Goal: Feedback & Contribution: Contribute content

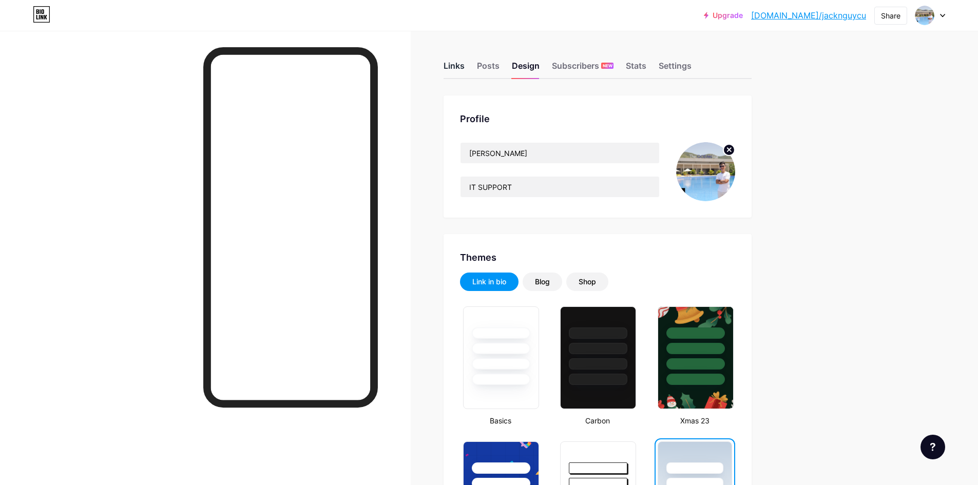
click at [450, 66] on div "Links" at bounding box center [454, 69] width 21 height 18
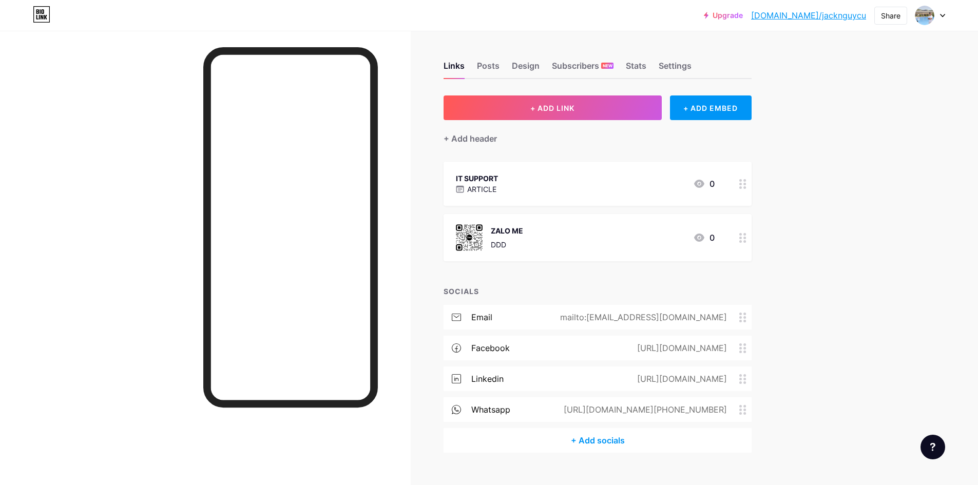
click at [478, 351] on icon at bounding box center [742, 349] width 7 height 10
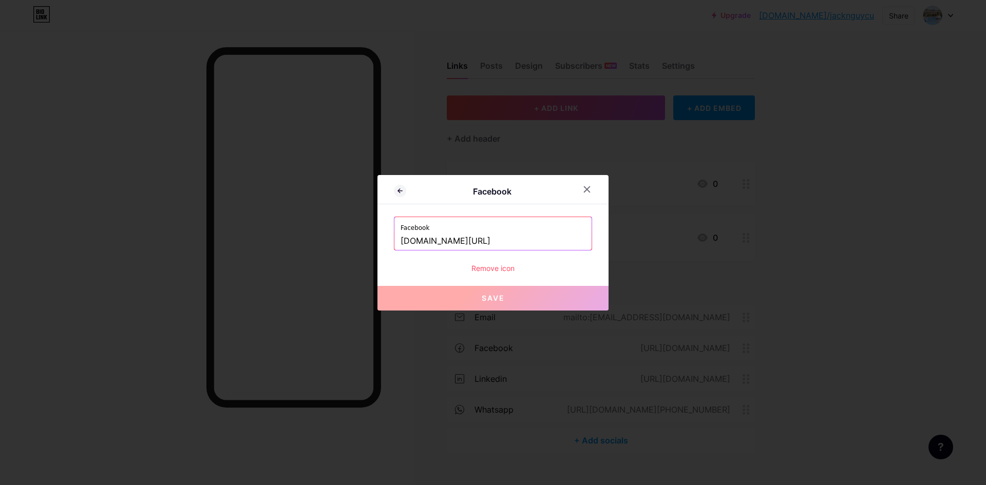
drag, startPoint x: 495, startPoint y: 275, endPoint x: 500, endPoint y: 272, distance: 5.5
click at [478, 275] on div "Facebook Facebook [DOMAIN_NAME][URL] Remove icon Save" at bounding box center [492, 243] width 231 height 136
click at [478, 268] on div "Remove icon" at bounding box center [493, 268] width 198 height 11
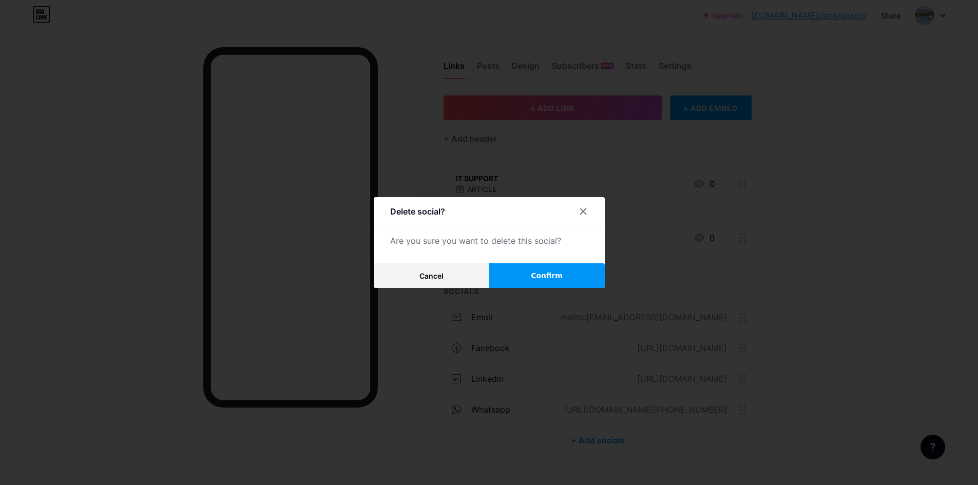
click at [478, 277] on button "Confirm" at bounding box center [547, 275] width 116 height 25
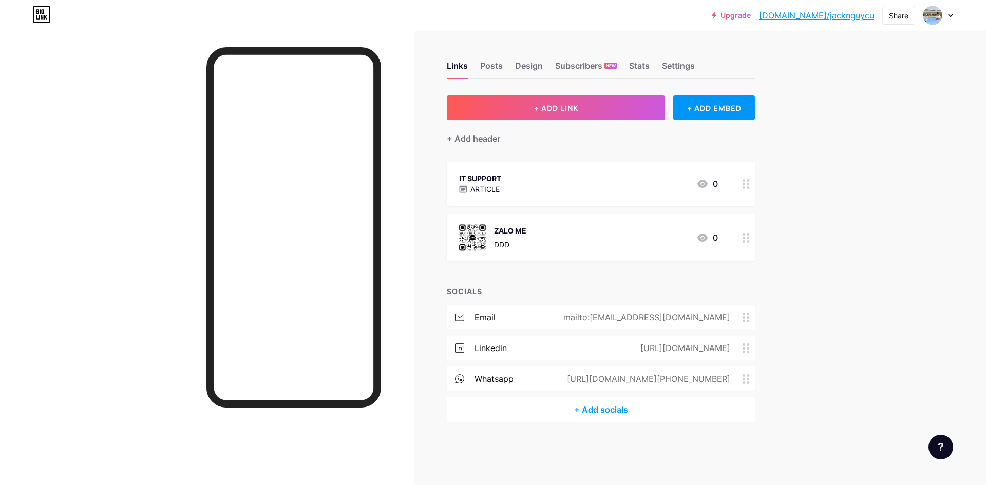
click at [478, 350] on icon at bounding box center [745, 349] width 7 height 10
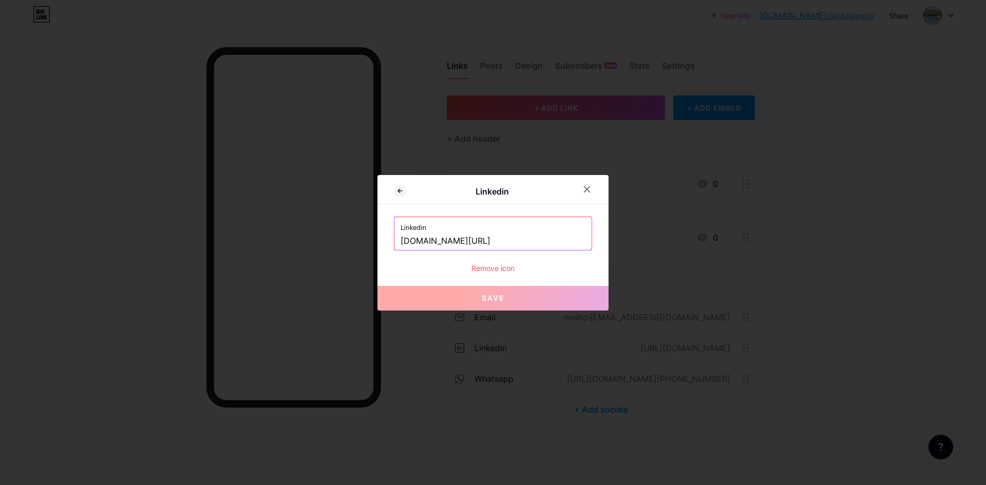
click at [478, 276] on div "Linkedin Linkedin [DOMAIN_NAME][URL] Remove icon Save" at bounding box center [492, 243] width 231 height 136
click at [478, 269] on div "Remove icon" at bounding box center [493, 268] width 198 height 11
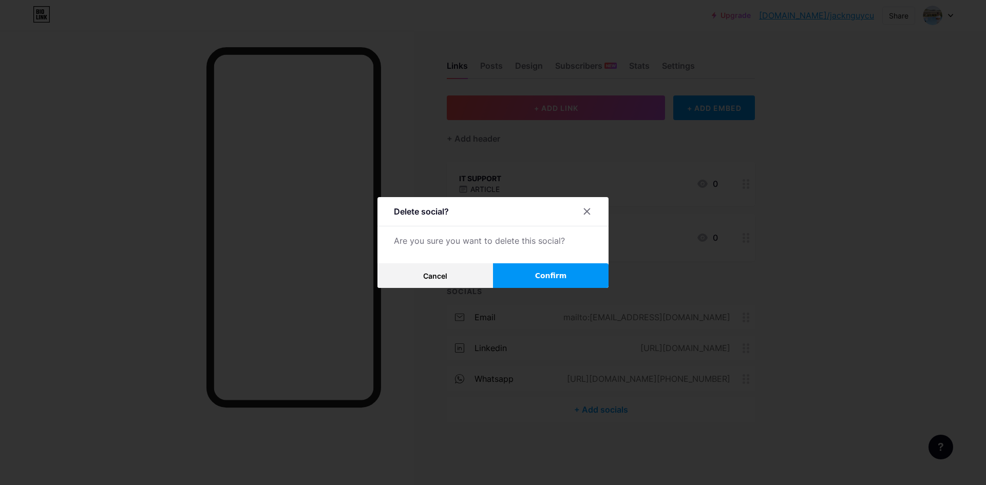
click at [478, 273] on button "Confirm" at bounding box center [551, 275] width 116 height 25
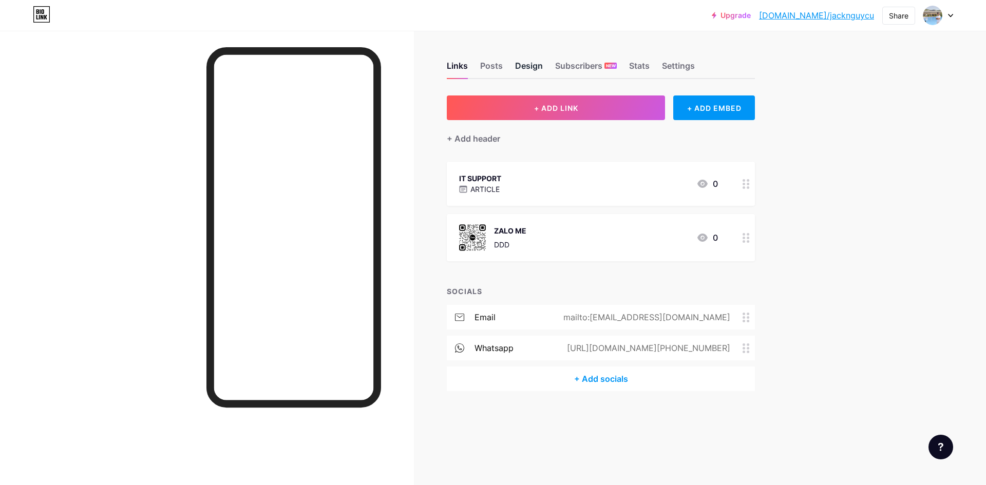
click at [478, 66] on div "Design" at bounding box center [529, 69] width 28 height 18
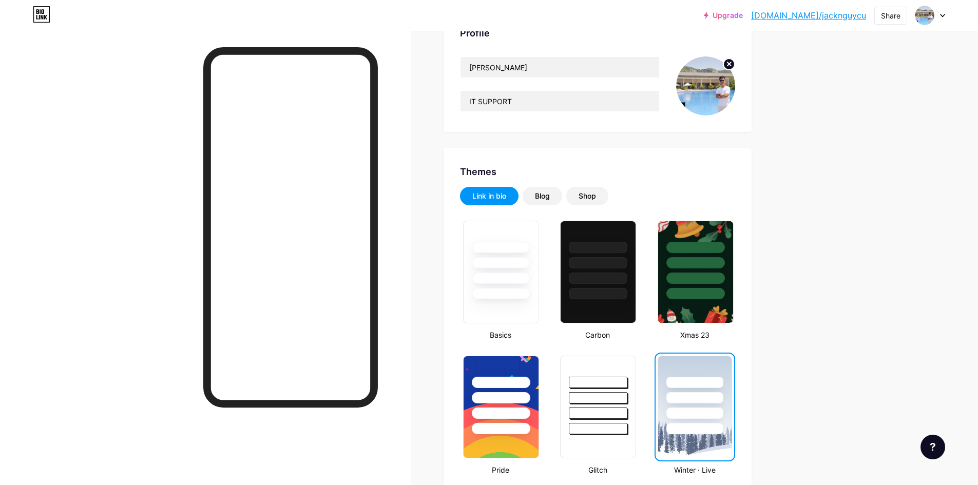
scroll to position [171, 0]
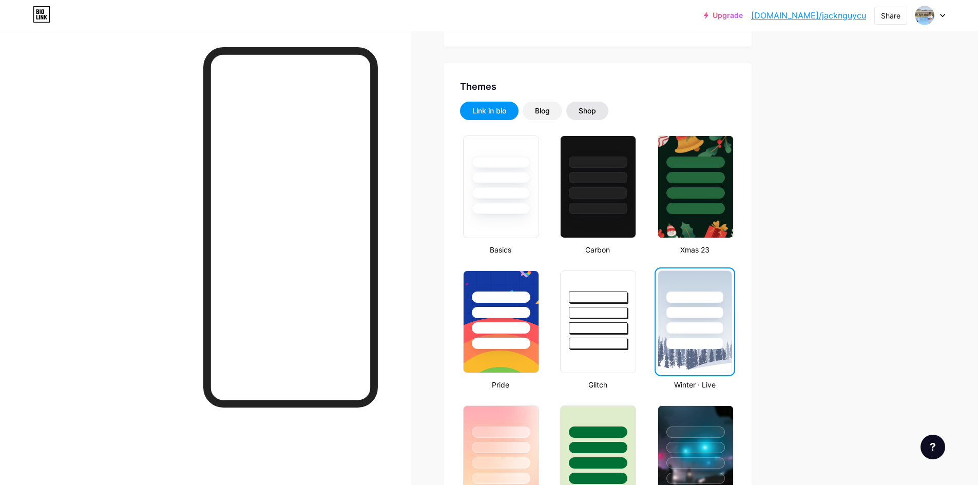
click at [478, 117] on div "Shop" at bounding box center [587, 111] width 42 height 18
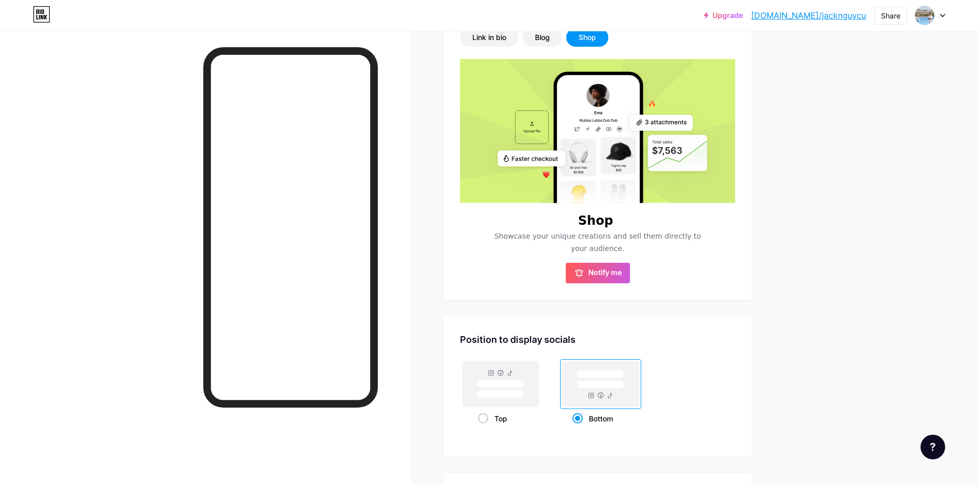
scroll to position [415, 0]
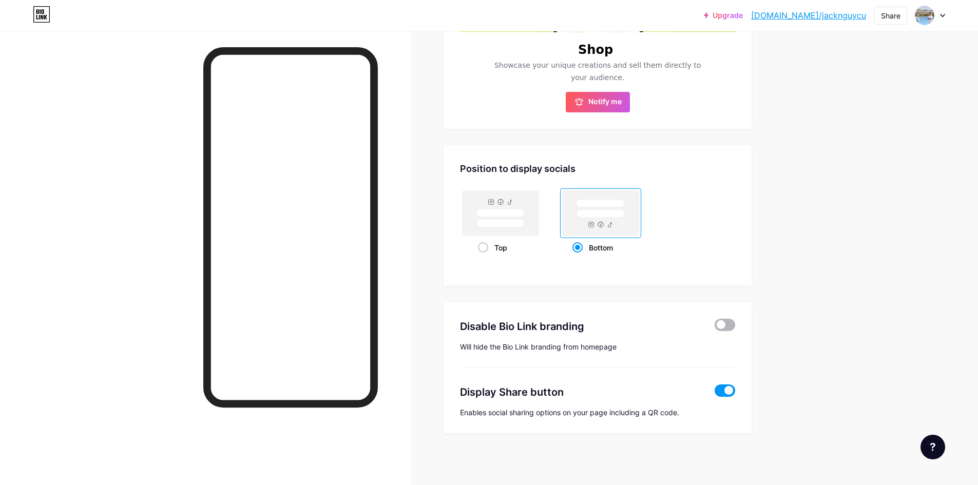
click at [478, 323] on span at bounding box center [725, 325] width 21 height 12
click at [478, 328] on input "checkbox" at bounding box center [715, 328] width 0 height 0
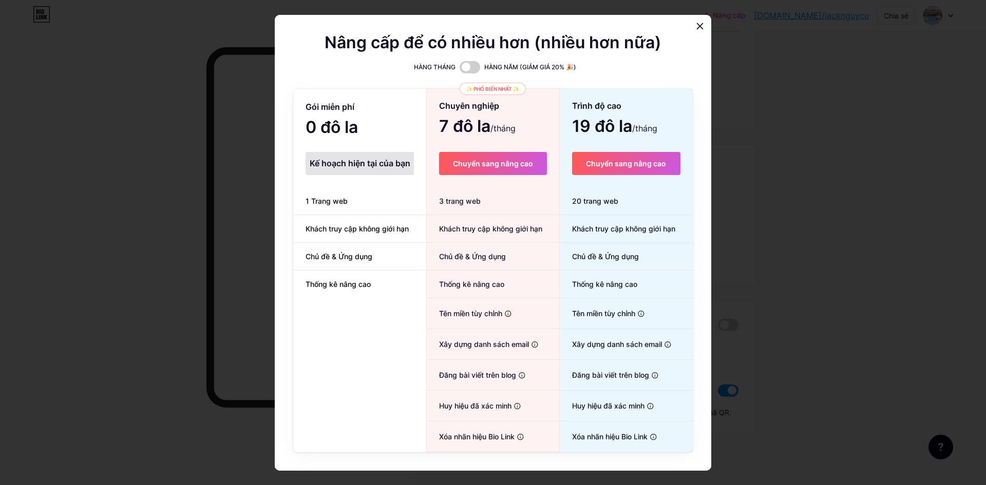
click at [357, 163] on font "Kế hoạch hiện tại của bạn" at bounding box center [360, 163] width 101 height 10
click at [478, 28] on div at bounding box center [700, 26] width 18 height 18
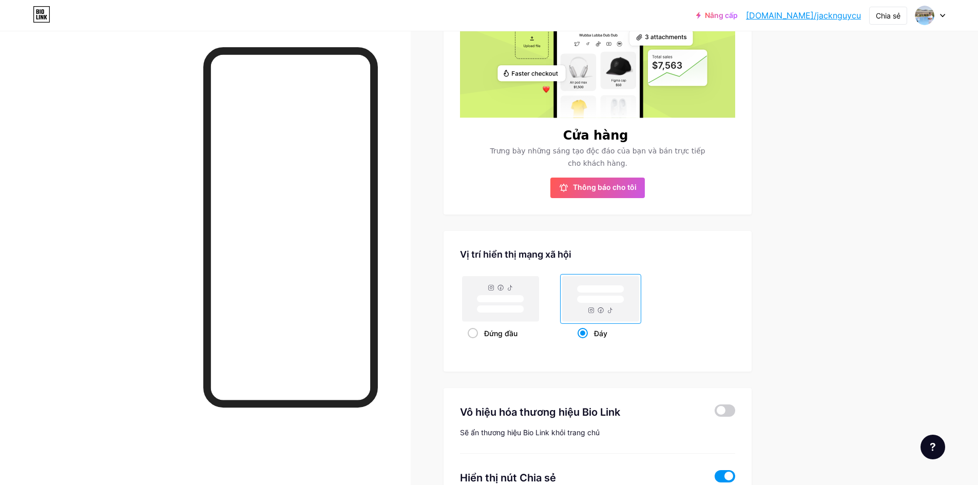
scroll to position [0, 0]
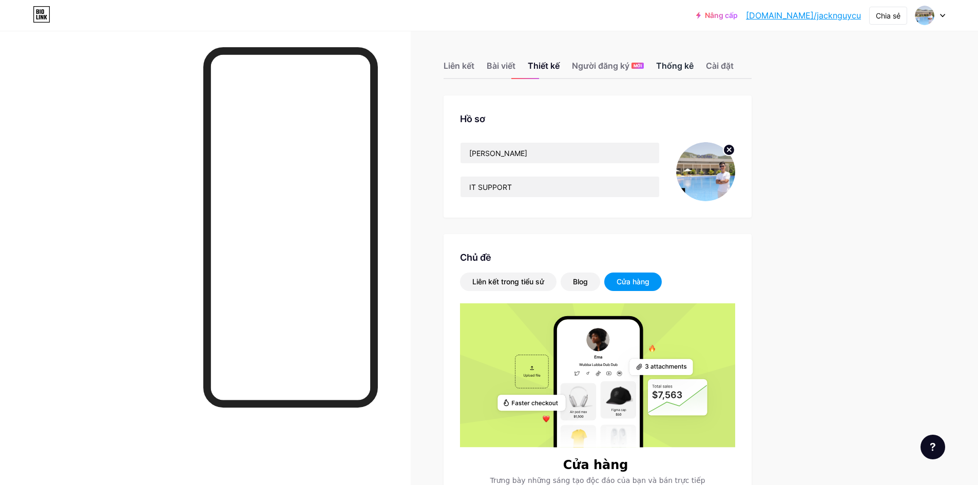
click at [478, 67] on font "Thống kê" at bounding box center [674, 66] width 37 height 10
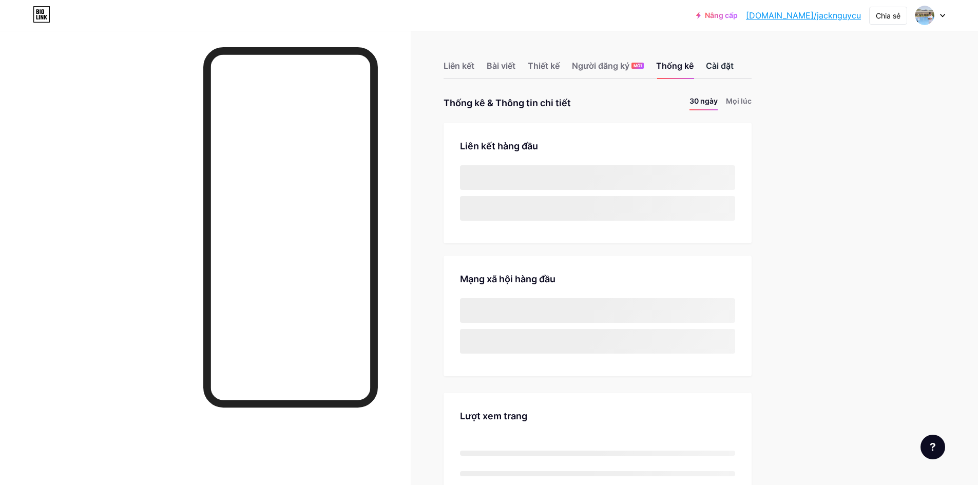
click at [478, 65] on font "Cài đặt" at bounding box center [720, 66] width 28 height 10
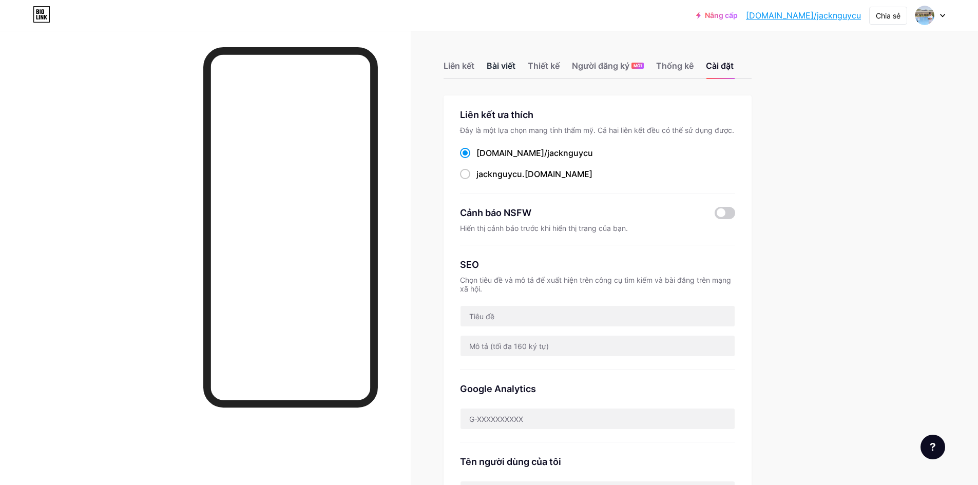
click at [478, 64] on font "Bài viết" at bounding box center [501, 66] width 29 height 10
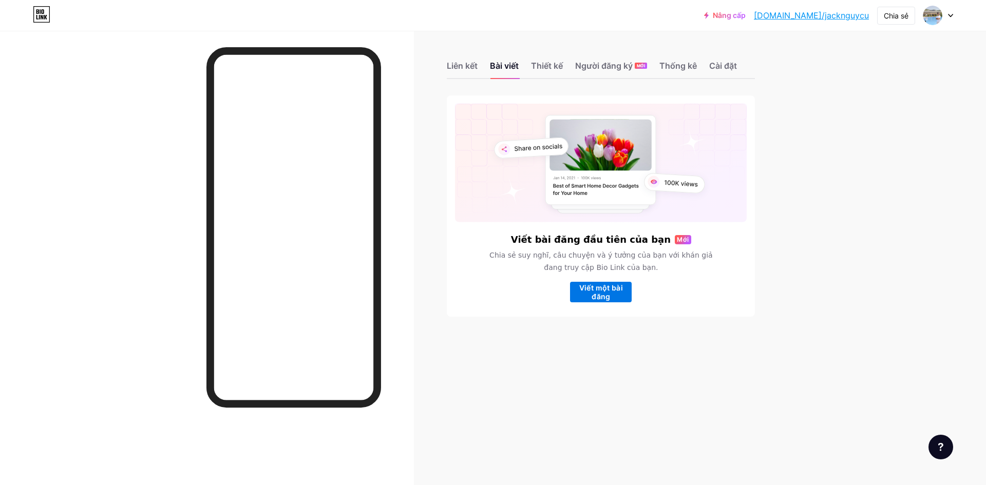
click at [478, 294] on font "Viết một bài đăng" at bounding box center [601, 291] width 62 height 17
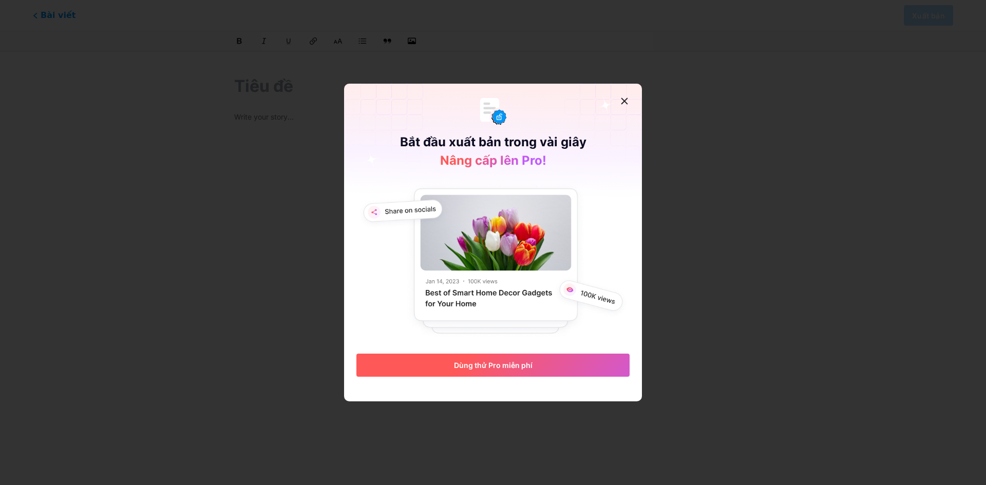
click at [478, 370] on button "Dùng thử Pro miễn phí" at bounding box center [492, 365] width 273 height 23
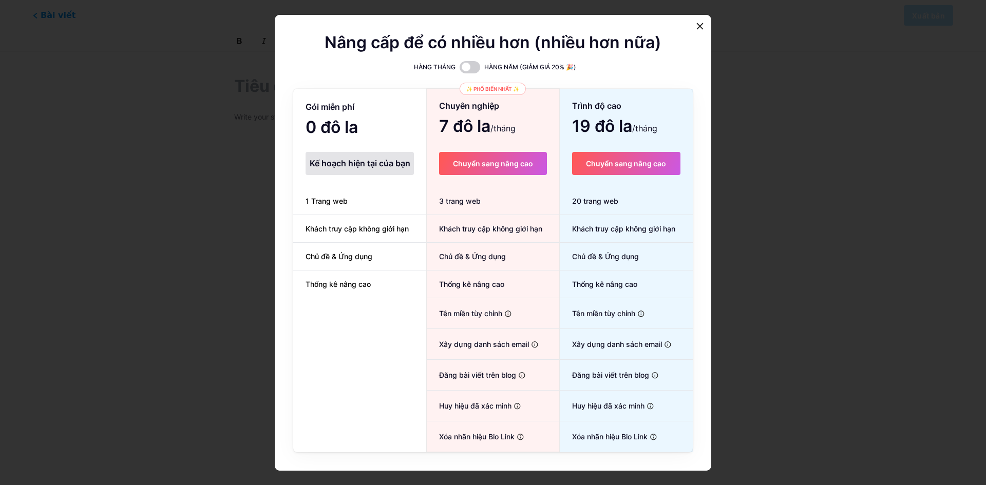
click at [381, 163] on font "Kế hoạch hiện tại của bạn" at bounding box center [360, 163] width 101 height 10
click at [478, 28] on icon at bounding box center [700, 26] width 8 height 8
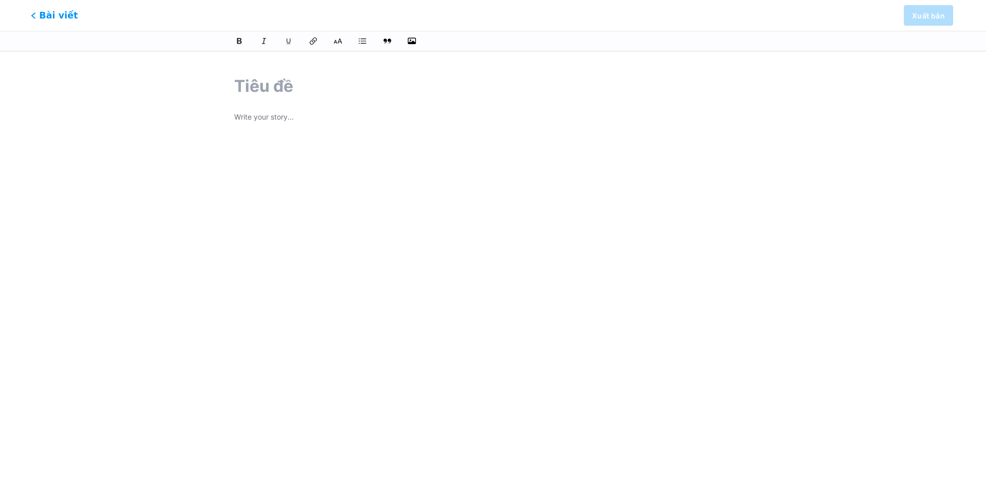
click at [40, 16] on font "Bài viết" at bounding box center [58, 15] width 39 height 11
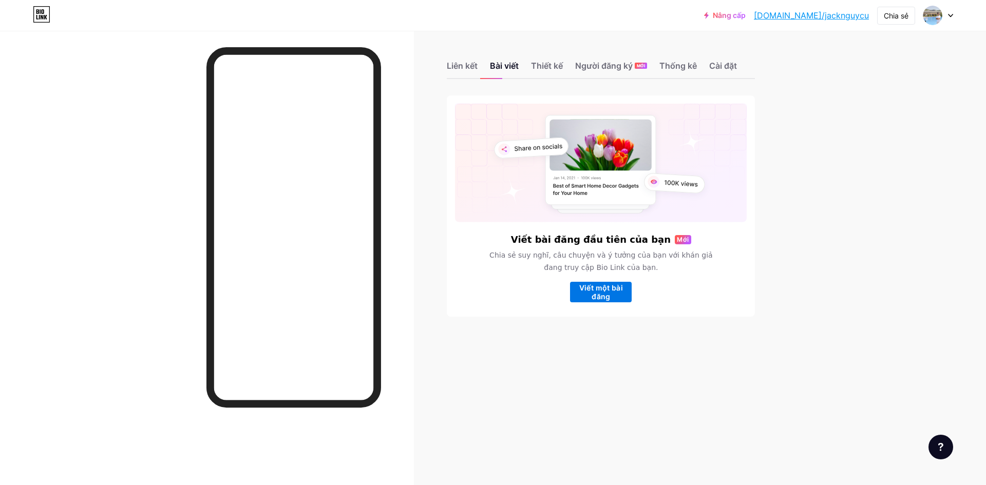
click at [478, 291] on font "Viết một bài đăng" at bounding box center [601, 291] width 44 height 17
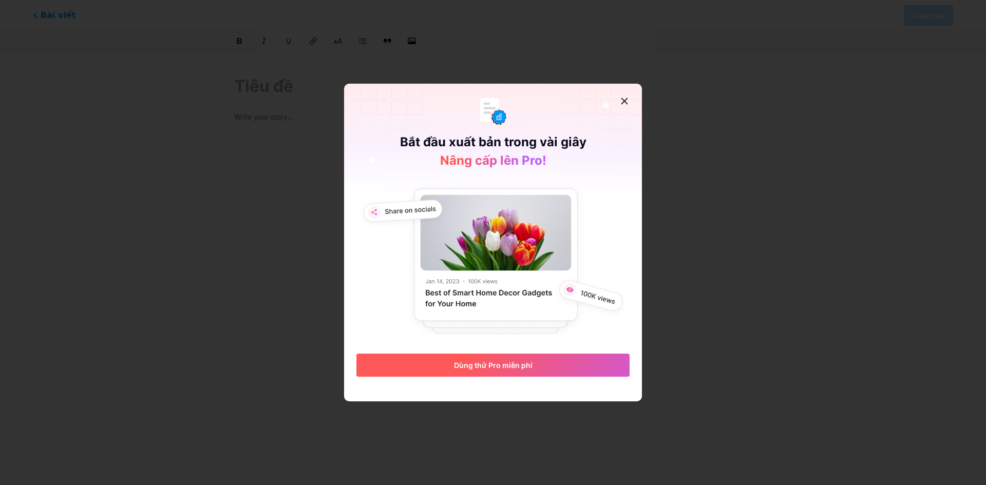
click at [478, 370] on button "Dùng thử Pro miễn phí" at bounding box center [492, 365] width 273 height 23
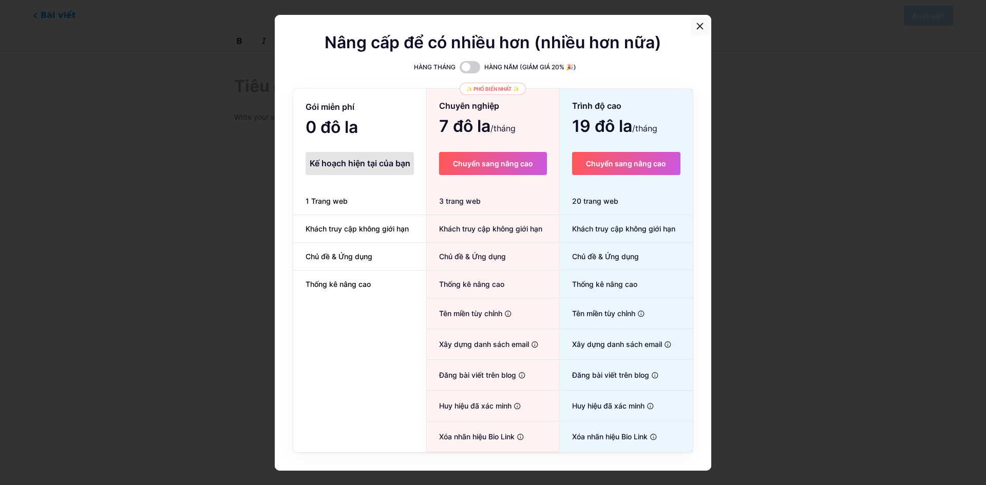
click at [478, 22] on div at bounding box center [700, 26] width 18 height 18
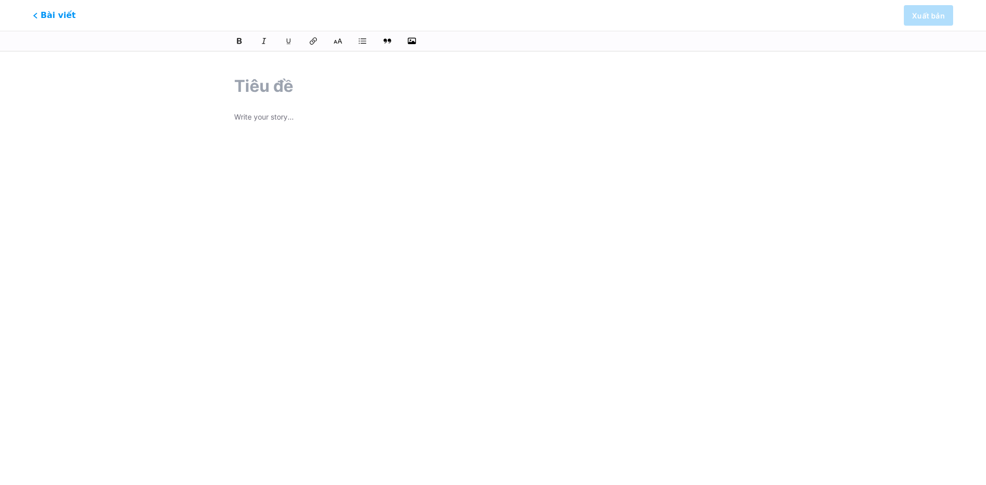
drag, startPoint x: 336, startPoint y: 54, endPoint x: 310, endPoint y: 120, distance: 71.0
click at [331, 61] on html "Tính năng này chỉ dành cho người dùng Pro. Dùng thử Pro miễn phí Bài viết Xuất …" at bounding box center [493, 200] width 986 height 400
click at [308, 123] on p at bounding box center [493, 118] width 518 height 14
click at [478, 122] on p "khắc phục lỗi “The referenced account is currently locked out and may not be lo…" at bounding box center [493, 118] width 518 height 14
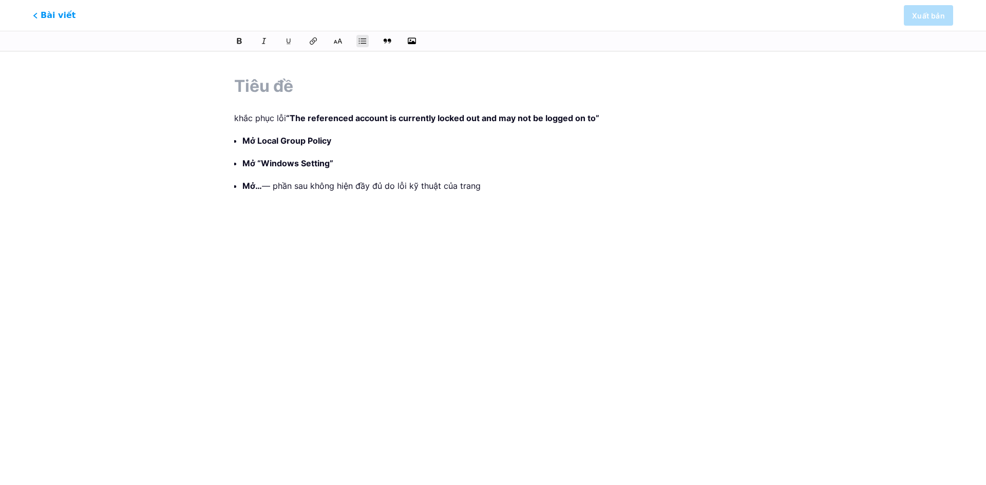
click at [368, 138] on p "Mở Local Group Policy" at bounding box center [496, 140] width 509 height 14
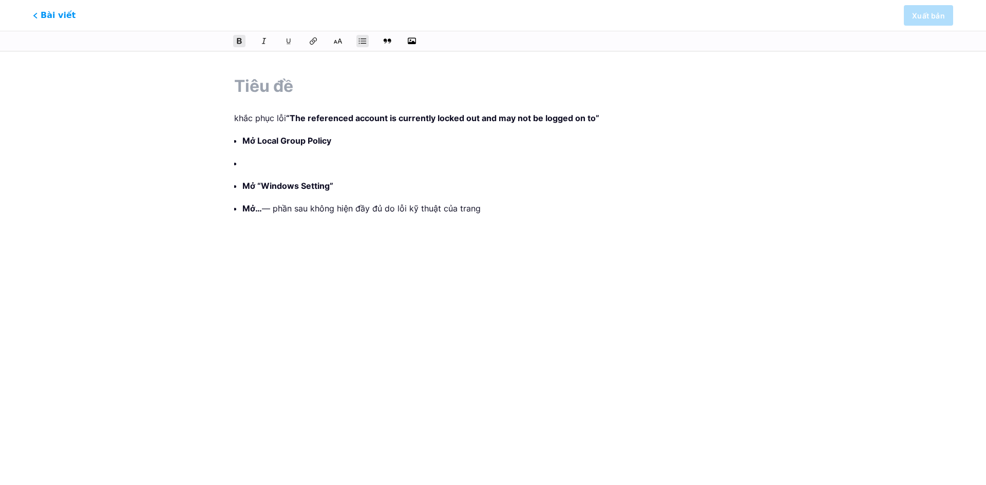
click at [315, 166] on p at bounding box center [496, 163] width 509 height 14
click at [416, 36] on icon "button" at bounding box center [412, 41] width 10 height 10
click at [0, 0] on input "file" at bounding box center [0, 0] width 0 height 0
click at [478, 110] on div "khắc phục lỗi “The referenced account is currently locked out and may not be lo…" at bounding box center [493, 223] width 546 height 322
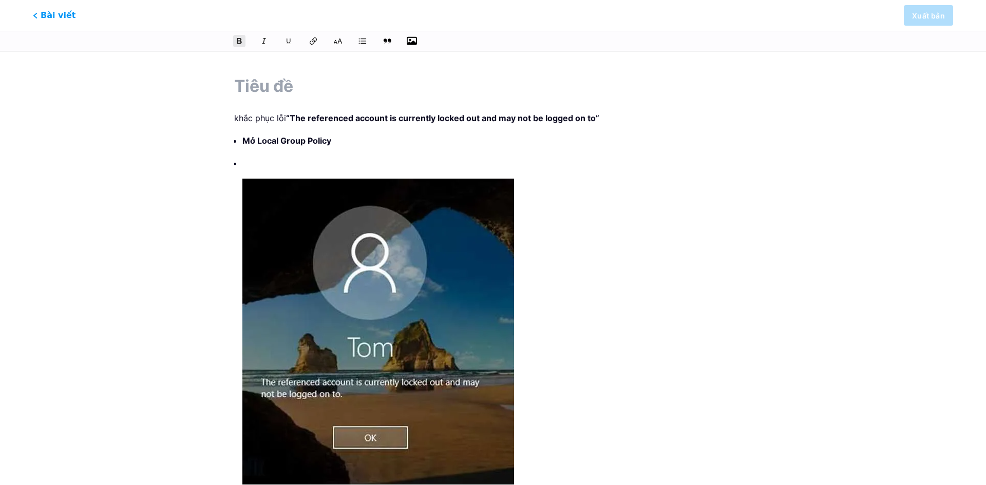
click at [478, 122] on p "khắc phục lỗi “The referenced account is currently locked out and may not be lo…" at bounding box center [493, 118] width 518 height 14
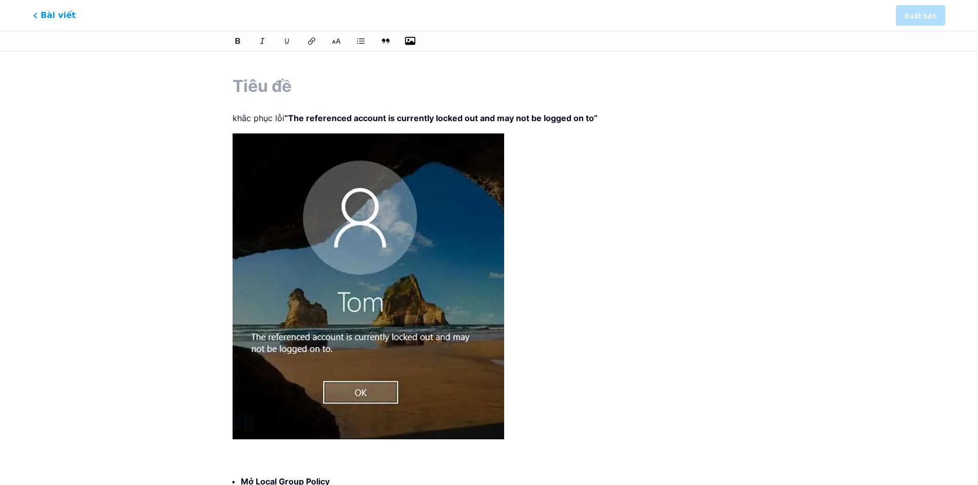
click at [478, 195] on div "khắc phục lỗi “The referenced account is currently locked out and may not be lo…" at bounding box center [489, 349] width 513 height 476
click at [436, 256] on img at bounding box center [369, 286] width 272 height 306
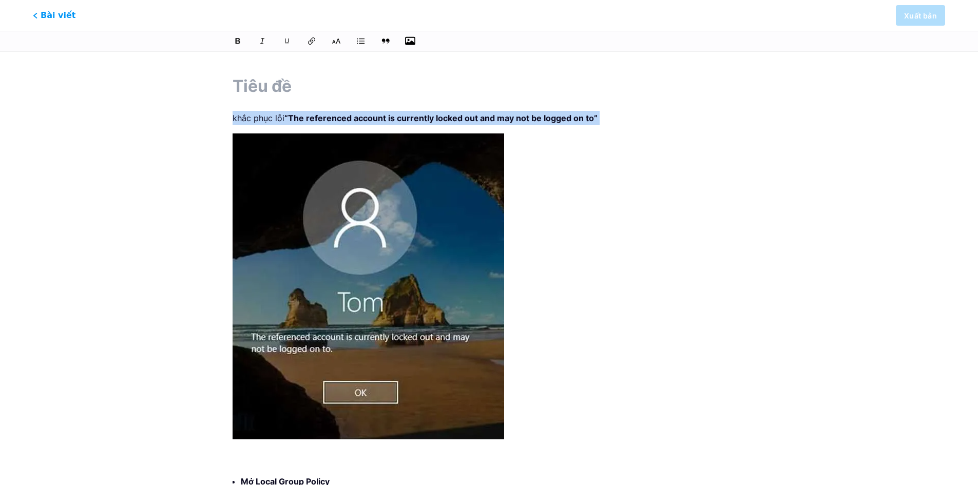
click at [446, 403] on img at bounding box center [369, 286] width 272 height 306
click at [457, 232] on img at bounding box center [369, 286] width 272 height 306
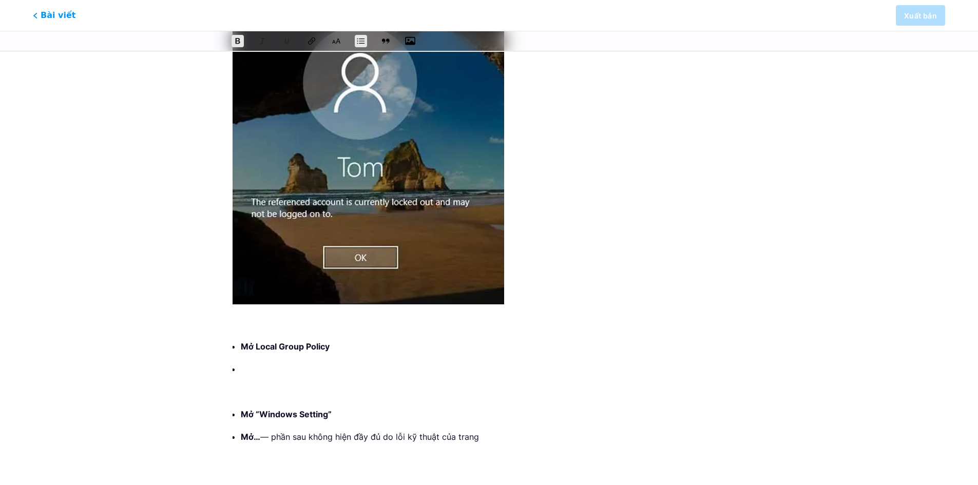
drag, startPoint x: 384, startPoint y: 346, endPoint x: 375, endPoint y: 367, distance: 22.8
click at [381, 349] on p "Mở Local Group Policy" at bounding box center [493, 346] width 505 height 14
click at [375, 368] on p at bounding box center [493, 369] width 505 height 14
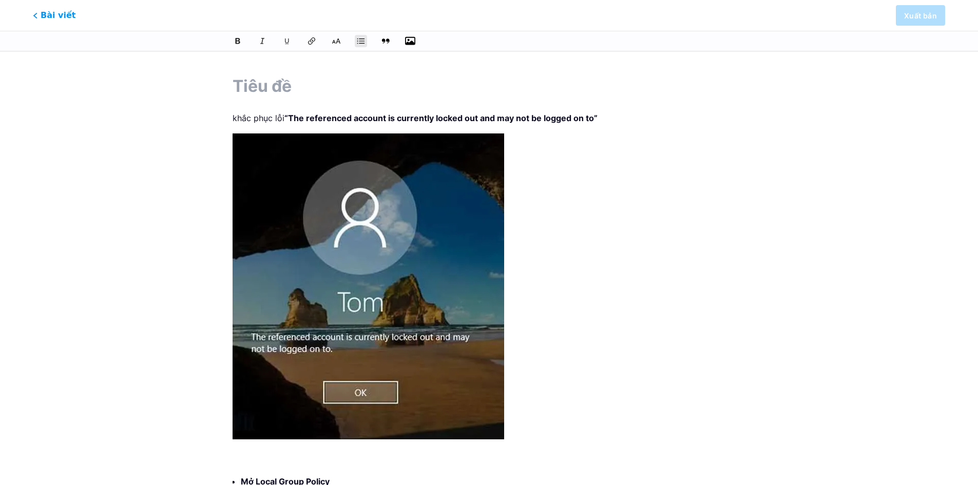
click at [414, 42] on icon "button" at bounding box center [410, 41] width 10 height 10
click at [0, 0] on input "file" at bounding box center [0, 0] width 0 height 0
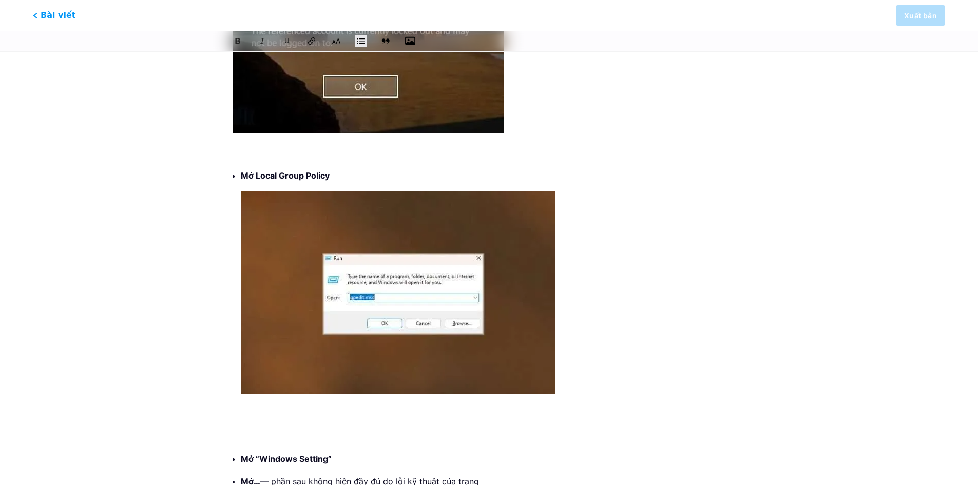
scroll to position [351, 0]
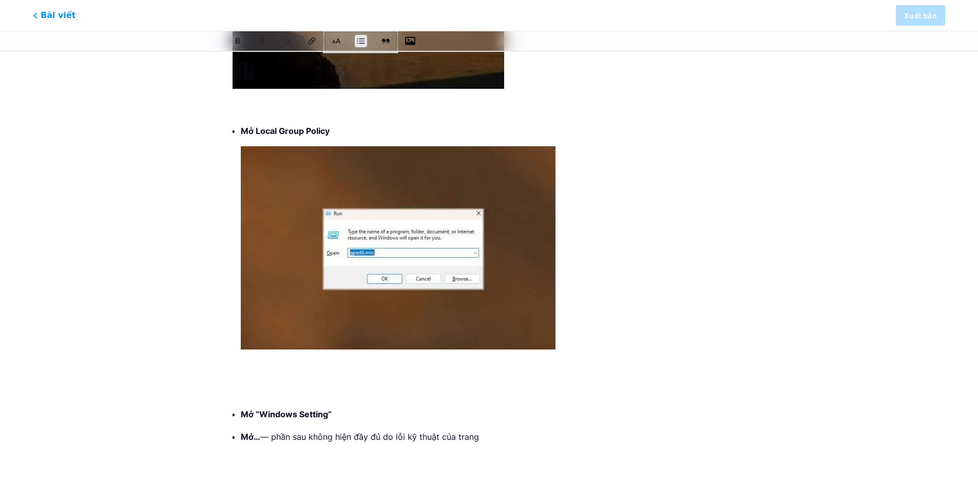
click at [478, 246] on li "Mở Local Group Policy" at bounding box center [493, 261] width 505 height 275
click at [319, 400] on ul "Mở Local Group Policy Mở “Windows Setting” Mở… — phần sau không hiện đầy đủ do …" at bounding box center [493, 284] width 505 height 320
click at [325, 381] on li "Mở Local Group Policy" at bounding box center [493, 261] width 505 height 275
click at [384, 403] on ul "Mở Local Group Policy Mở “Windows Setting” Mở… — phần sau không hiện đầy đủ do …" at bounding box center [493, 284] width 505 height 320
click at [265, 389] on p at bounding box center [493, 392] width 505 height 14
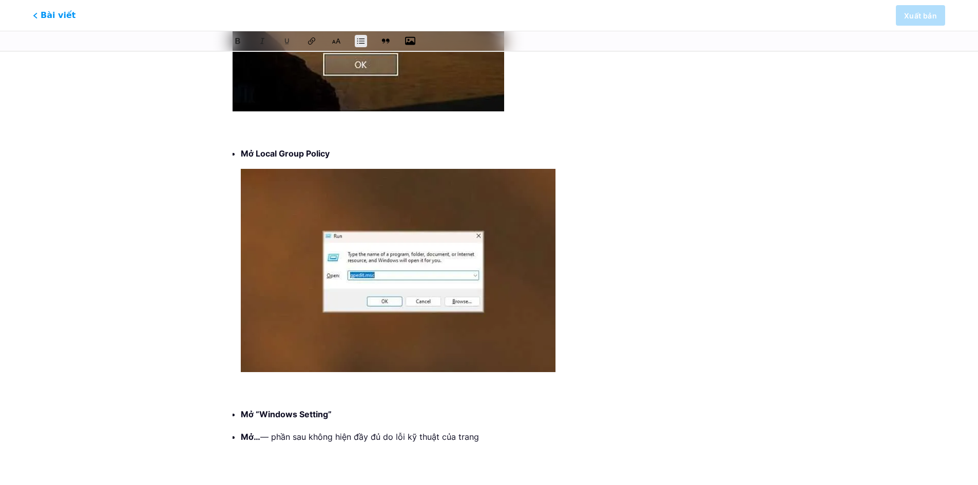
scroll to position [242, 0]
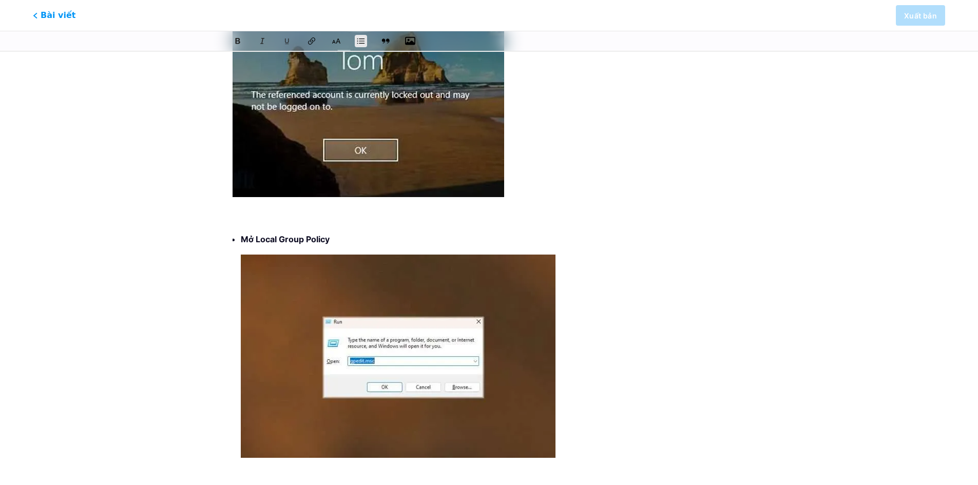
click at [255, 218] on p at bounding box center [489, 216] width 513 height 14
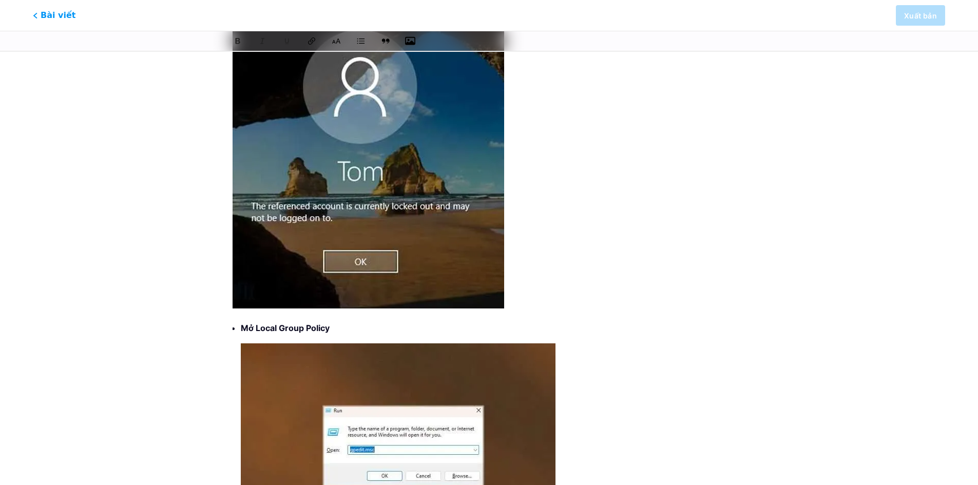
scroll to position [306, 0]
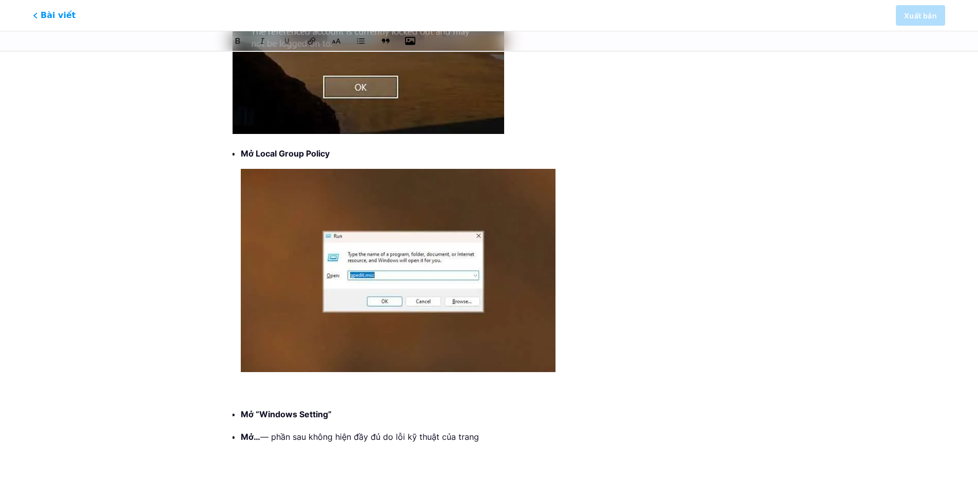
click at [386, 399] on ul "Mở Local Group Policy Mở “Windows Setting” Mở… — phần sau không hiện đầy đủ do …" at bounding box center [493, 295] width 505 height 298
click at [381, 390] on p at bounding box center [493, 392] width 505 height 14
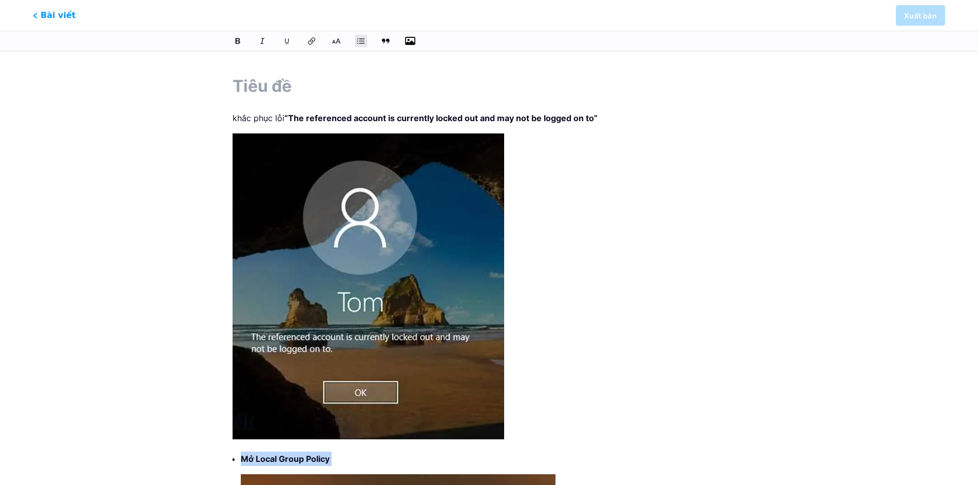
scroll to position [283, 0]
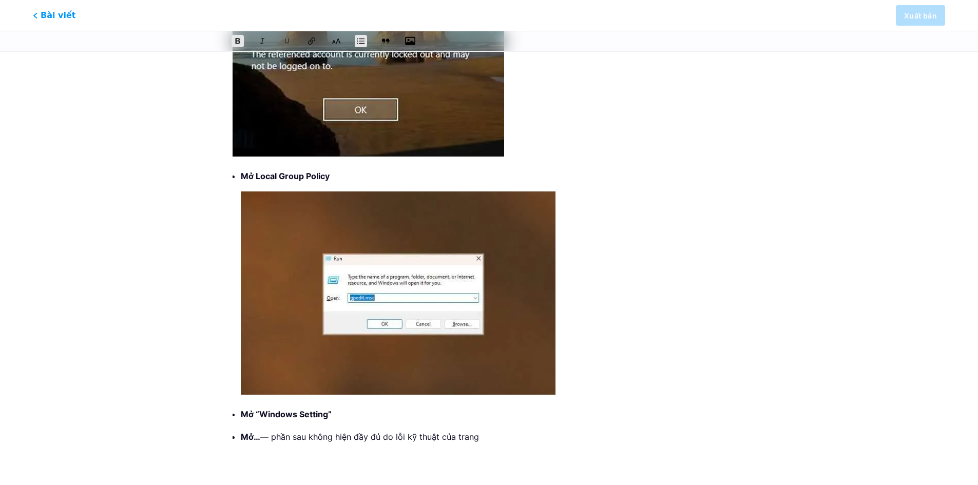
click at [351, 415] on p "Mở “Windows Setting”" at bounding box center [493, 414] width 505 height 14
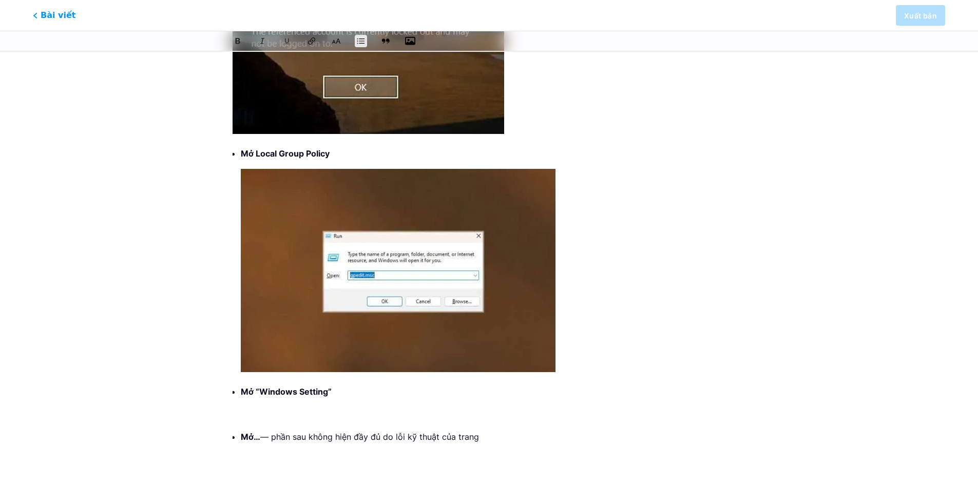
click at [336, 414] on p at bounding box center [493, 414] width 505 height 14
drag, startPoint x: 336, startPoint y: 414, endPoint x: 302, endPoint y: 418, distance: 34.2
click at [302, 418] on p at bounding box center [493, 414] width 505 height 14
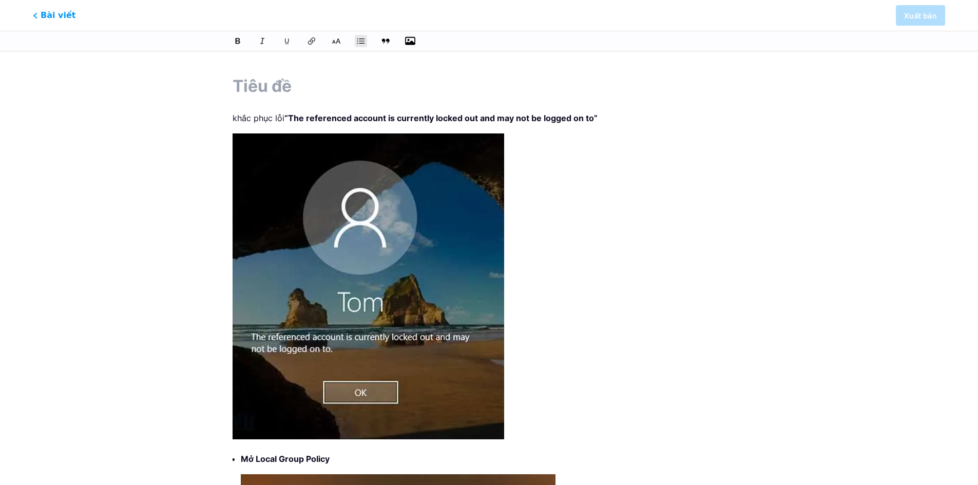
click at [415, 34] on button "button" at bounding box center [410, 40] width 15 height 15
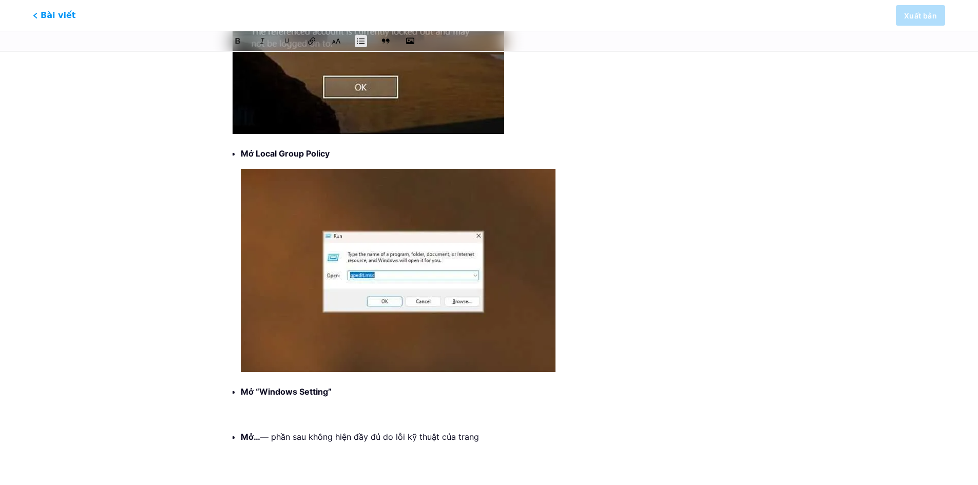
click at [322, 407] on li "Mở “Windows Setting”" at bounding box center [493, 403] width 505 height 37
drag, startPoint x: 436, startPoint y: 445, endPoint x: 230, endPoint y: 390, distance: 214.1
click at [230, 390] on div "khắc phục lỗi “The referenced account is currently locked out and may not be lo…" at bounding box center [489, 112] width 542 height 713
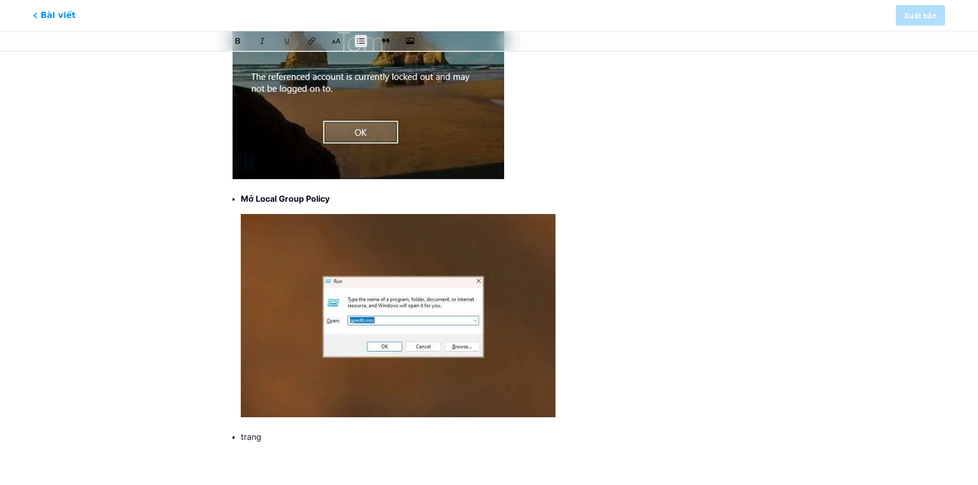
drag, startPoint x: 343, startPoint y: 453, endPoint x: 219, endPoint y: 432, distance: 126.0
click at [218, 434] on div "khắc phục lỗi “The referenced account is currently locked out and may not be lo…" at bounding box center [489, 134] width 587 height 667
drag, startPoint x: 264, startPoint y: 440, endPoint x: 216, endPoint y: 438, distance: 47.8
click at [216, 438] on div "khắc phục lỗi “The referenced account is currently locked out and may not be lo…" at bounding box center [489, 134] width 587 height 667
click at [311, 421] on li "Mở Local Group Policy" at bounding box center [493, 318] width 505 height 253
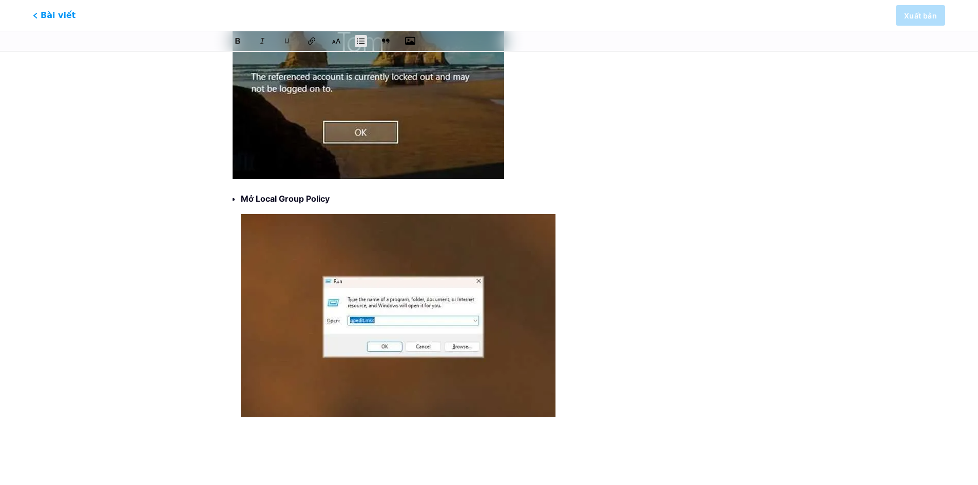
click at [408, 37] on icon "button" at bounding box center [410, 41] width 10 height 8
click at [0, 0] on input "file" at bounding box center [0, 0] width 0 height 0
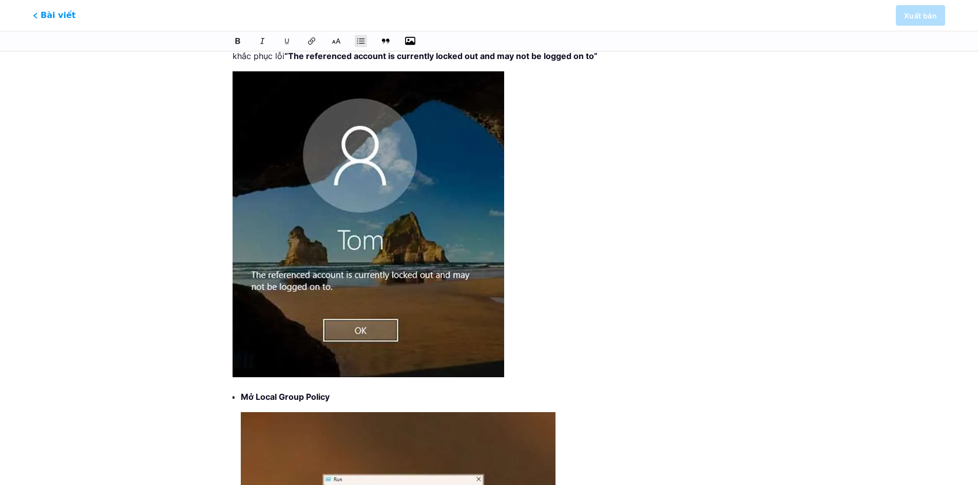
scroll to position [490, 0]
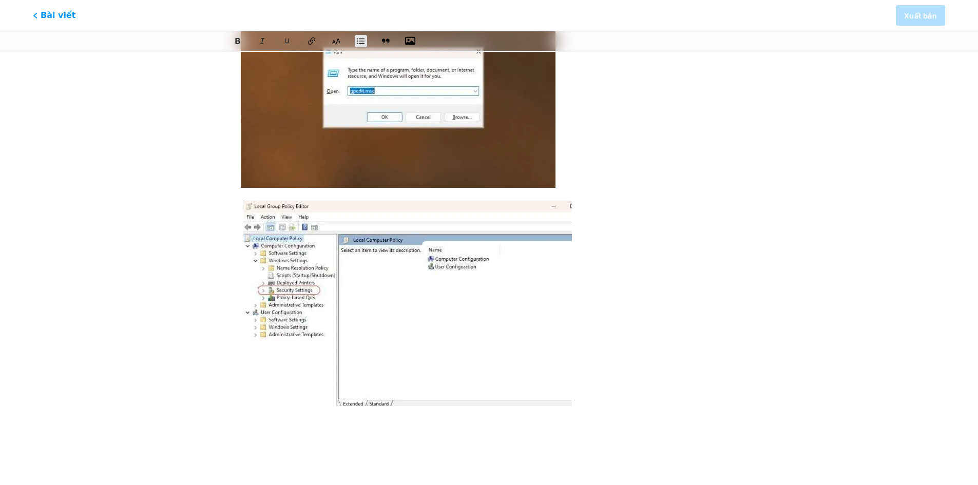
click at [405, 37] on icon "button" at bounding box center [410, 41] width 10 height 10
click at [0, 0] on input "file" at bounding box center [0, 0] width 0 height 0
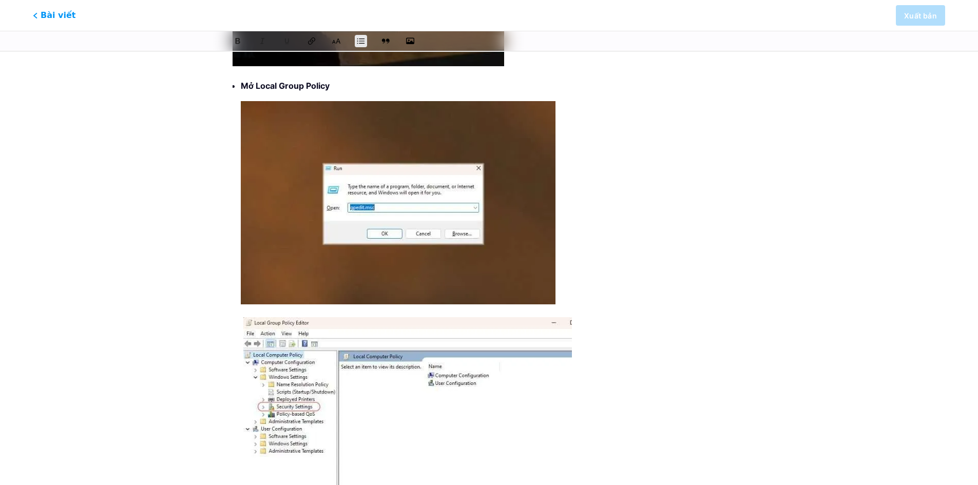
scroll to position [716, 0]
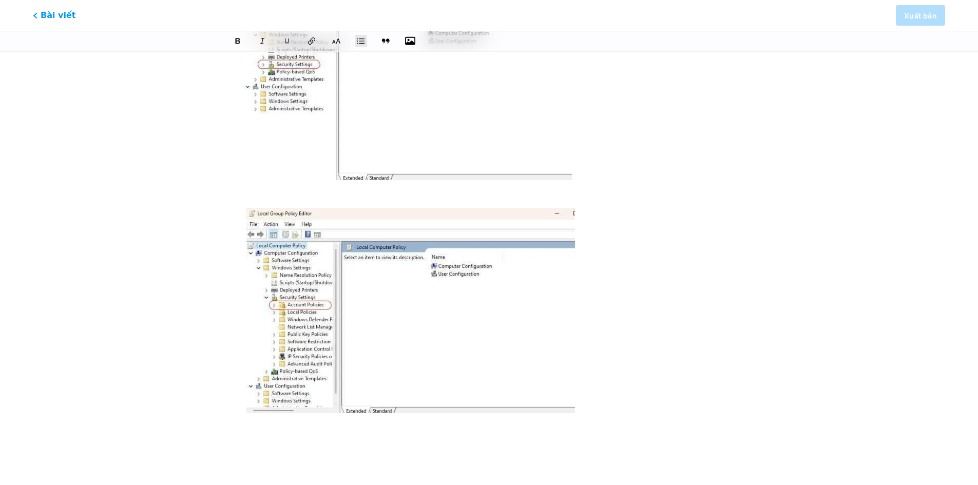
click at [410, 43] on icon "button" at bounding box center [410, 41] width 10 height 8
click at [0, 0] on input "file" at bounding box center [0, 0] width 0 height 0
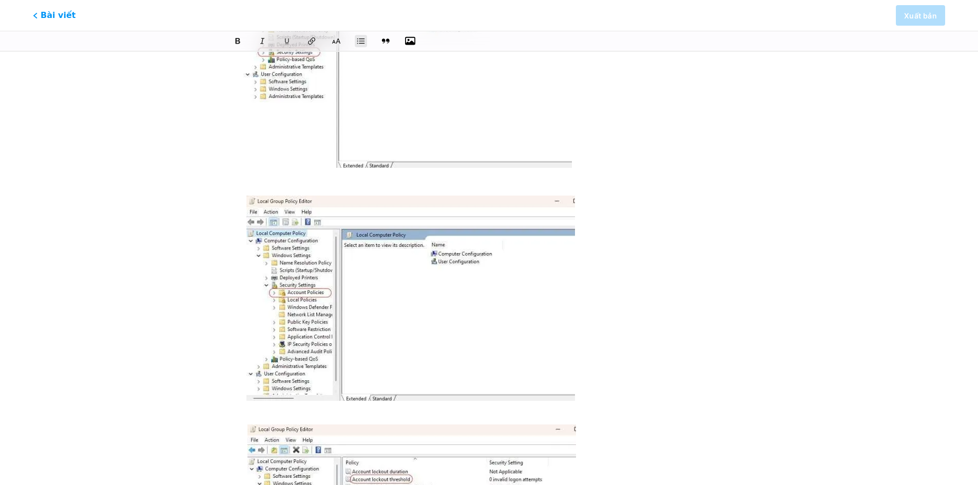
scroll to position [940, 0]
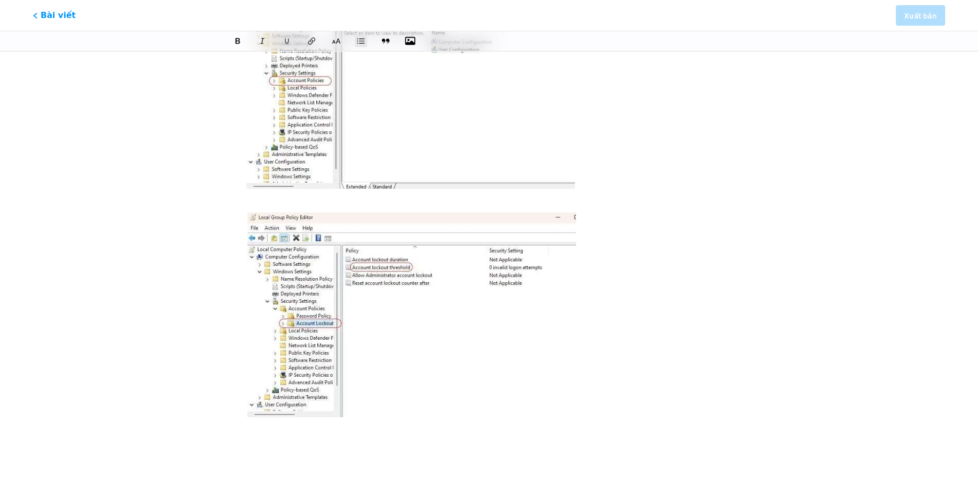
click at [413, 41] on icon "button" at bounding box center [410, 41] width 10 height 10
click at [0, 0] on input "file" at bounding box center [0, 0] width 0 height 0
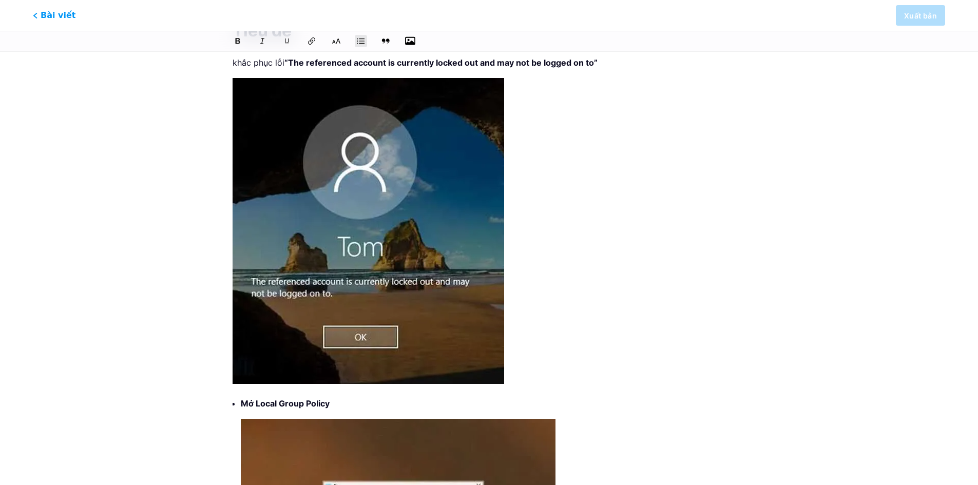
scroll to position [0, 0]
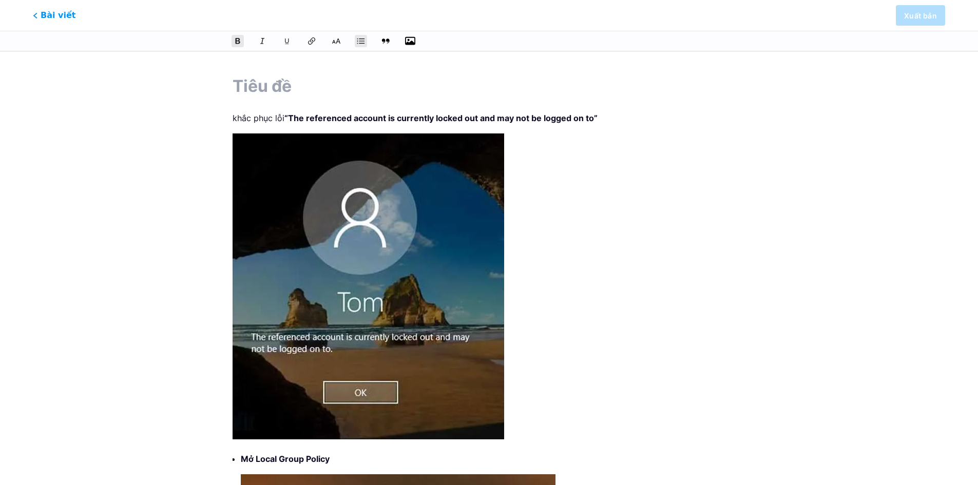
drag, startPoint x: 676, startPoint y: 127, endPoint x: 876, endPoint y: 84, distance: 205.3
click at [373, 79] on input "text" at bounding box center [489, 86] width 513 height 25
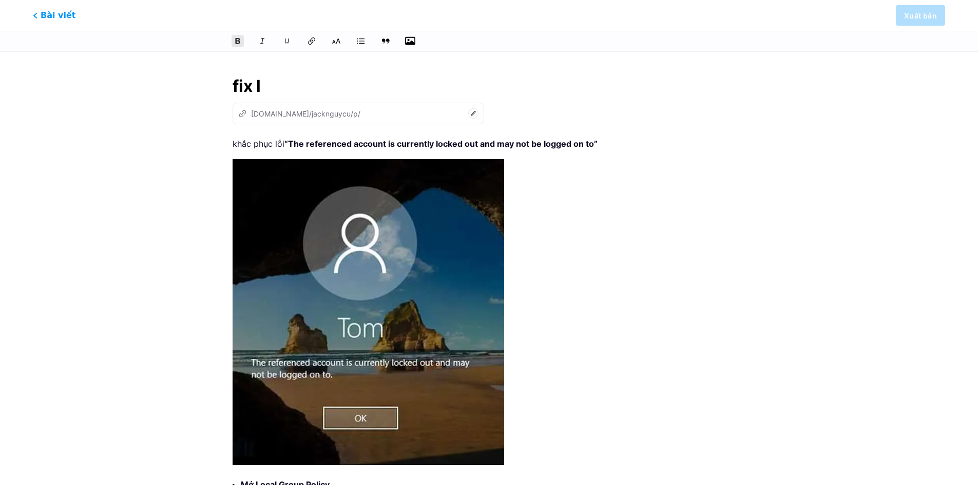
type input "fix lo"
type input "fix"
type input "fix lỗi"
type input "fix-loi"
drag, startPoint x: 479, startPoint y: 142, endPoint x: 435, endPoint y: 148, distance: 44.2
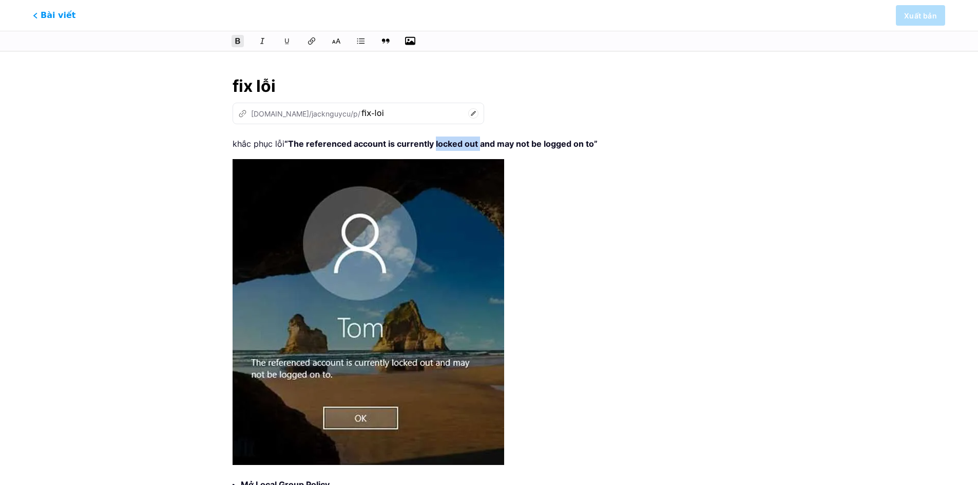
click at [435, 148] on strong "“The referenced account is currently locked out and may not be logged on to”" at bounding box center [440, 144] width 313 height 10
copy strong "locked out"
click at [313, 82] on input "fix lỗi" at bounding box center [489, 86] width 513 height 25
paste input "locked out"
type input "fix lỗi locked out"
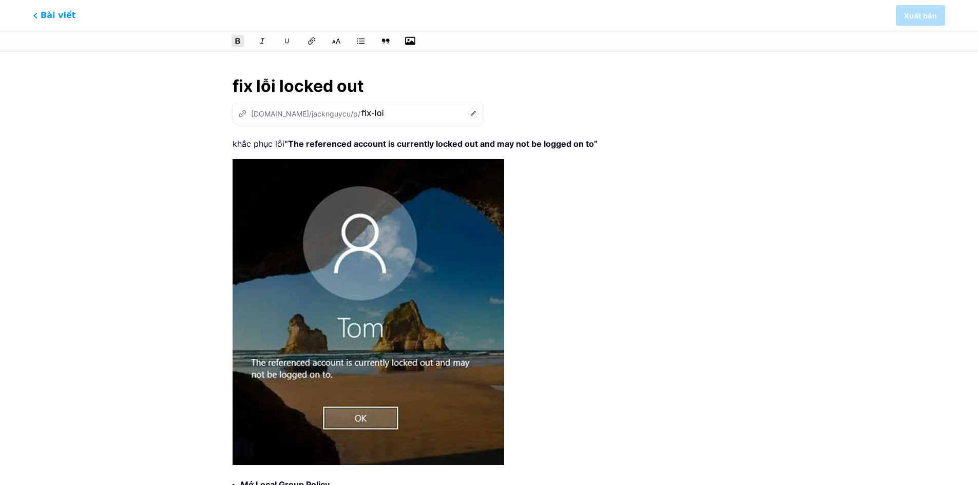
click at [478, 105] on div "z [DOMAIN_NAME]/jacknguycu/p/ fix-loi" at bounding box center [489, 114] width 513 height 22
click at [478, 74] on input "fix lỗi locked out" at bounding box center [489, 86] width 513 height 25
drag, startPoint x: 583, startPoint y: 135, endPoint x: 528, endPoint y: 144, distance: 55.2
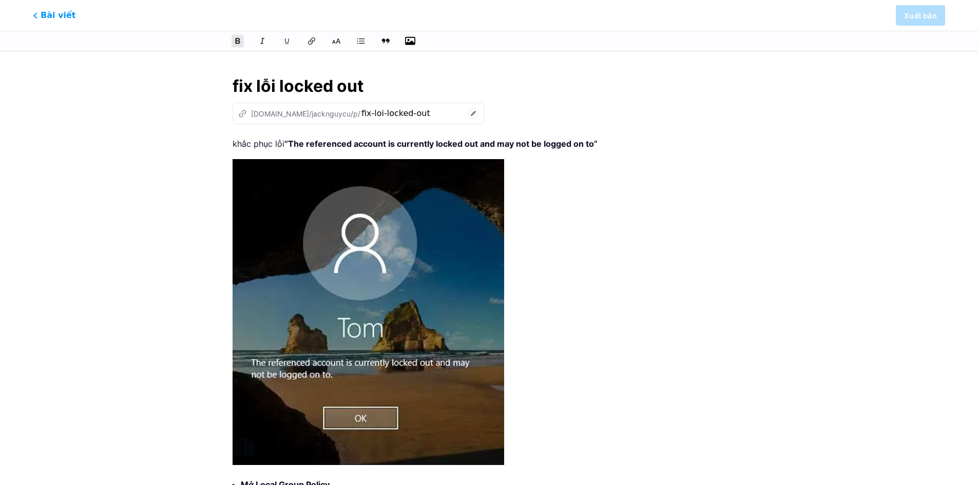
click at [478, 81] on input "fix lỗi locked out" at bounding box center [489, 86] width 513 height 25
click at [478, 94] on input "fix lỗi locked out" at bounding box center [489, 86] width 513 height 25
drag, startPoint x: 680, startPoint y: 97, endPoint x: 712, endPoint y: 85, distance: 34.0
click at [478, 97] on input "fix lỗi locked out" at bounding box center [489, 86] width 513 height 25
click at [411, 228] on img at bounding box center [369, 312] width 272 height 306
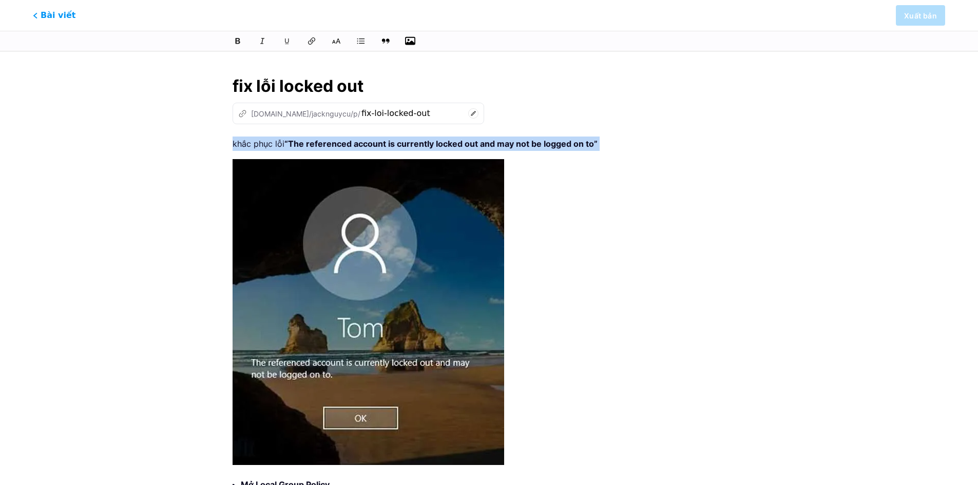
click at [424, 176] on img at bounding box center [369, 312] width 272 height 306
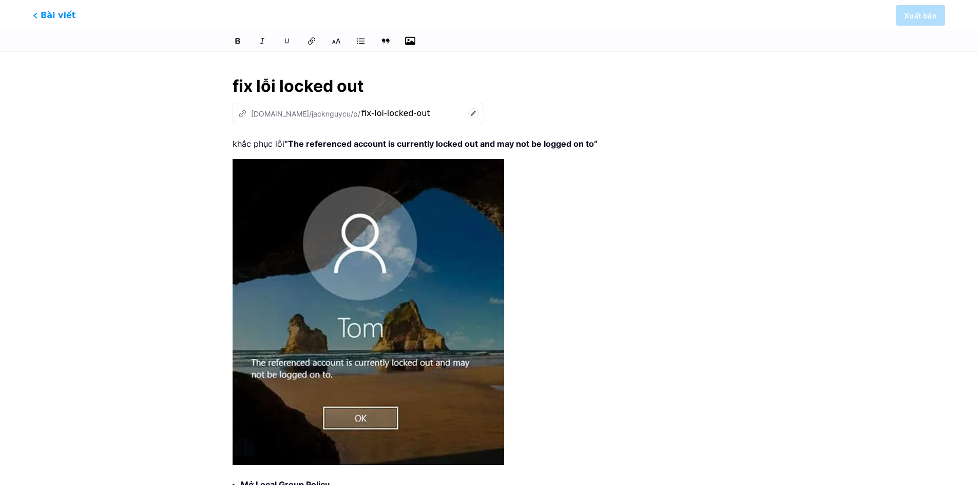
click at [468, 115] on icon at bounding box center [473, 113] width 10 height 10
type input "fix-loi-locker-out-account"
click at [478, 98] on input "fix lỗi locked out" at bounding box center [489, 86] width 513 height 25
click at [478, 119] on div "z [DOMAIN_NAME]/jacknguycu/p/ fix-loi-locker-out-account" at bounding box center [489, 114] width 513 height 22
drag, startPoint x: 611, startPoint y: 234, endPoint x: 611, endPoint y: 226, distance: 7.7
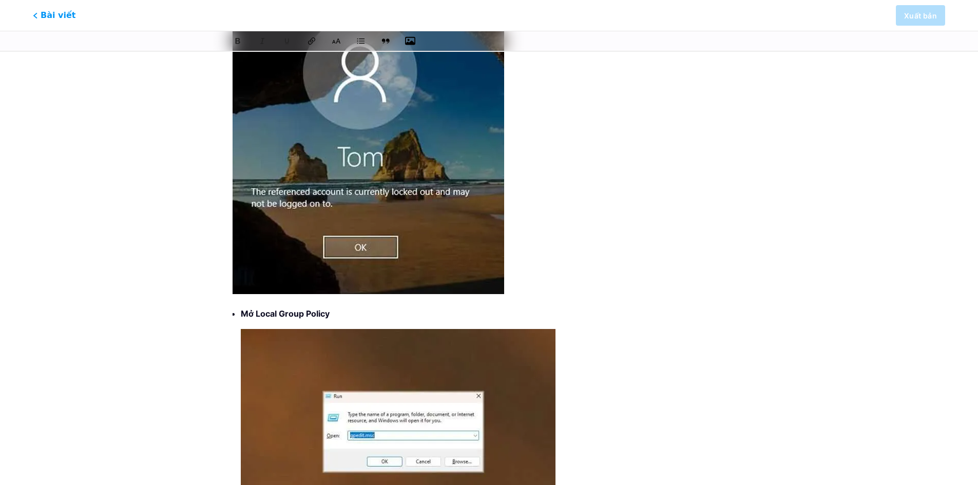
drag, startPoint x: 460, startPoint y: 137, endPoint x: 402, endPoint y: 138, distance: 58.0
click at [400, 143] on img at bounding box center [369, 141] width 272 height 306
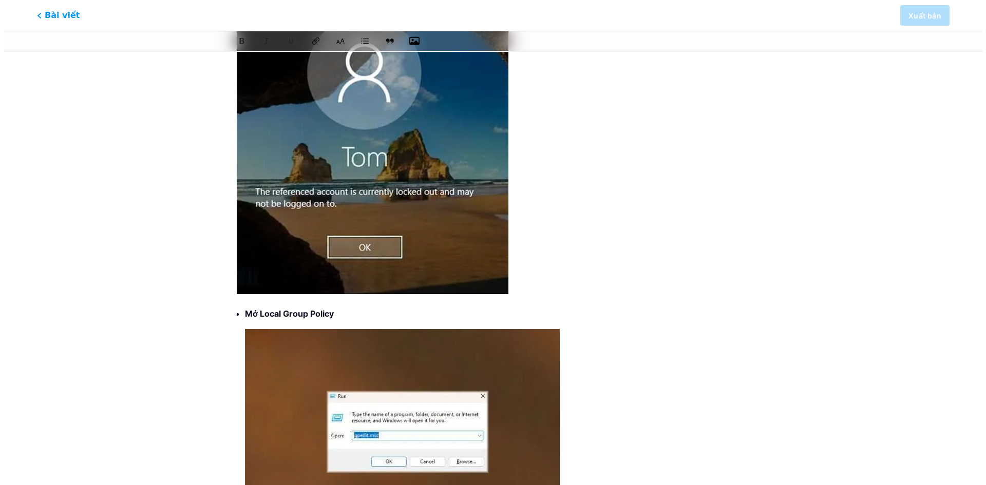
scroll to position [0, 0]
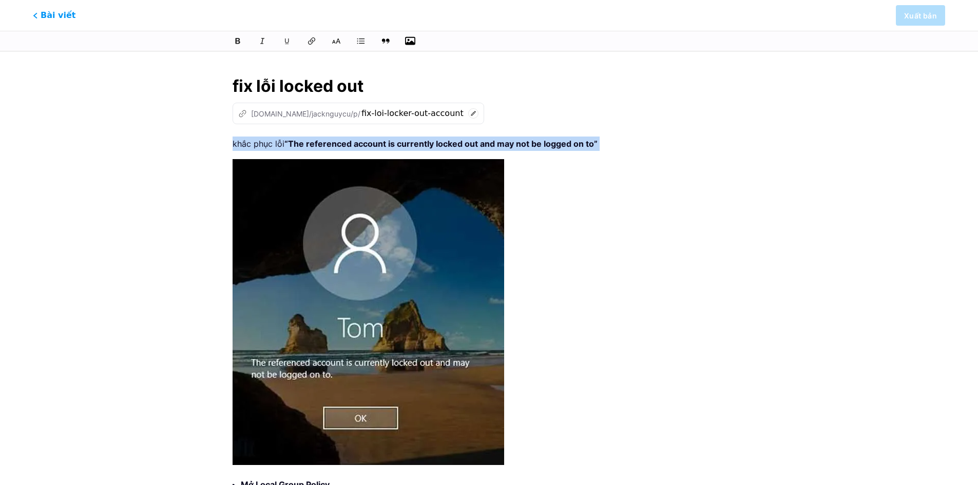
click at [369, 202] on img at bounding box center [369, 312] width 272 height 306
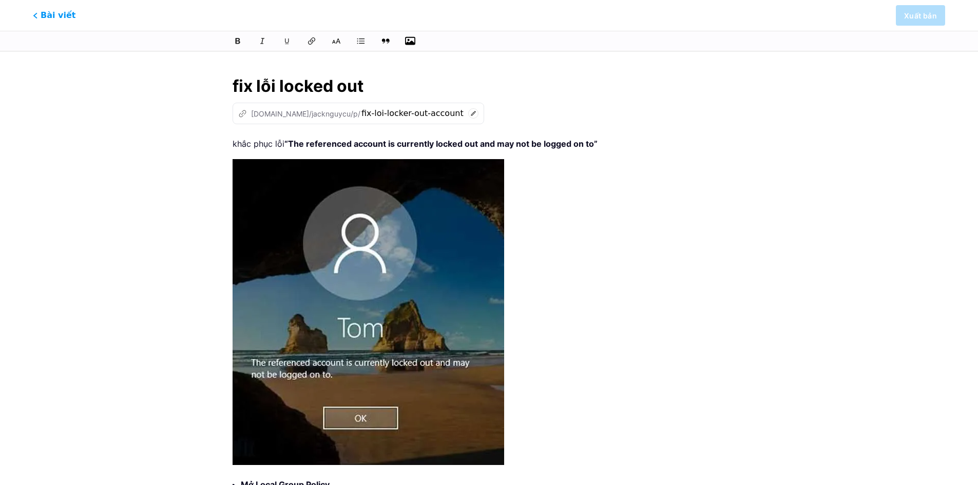
click at [478, 88] on input "fix lỗi locked out" at bounding box center [489, 86] width 513 height 25
click at [37, 20] on span "Bài viết" at bounding box center [54, 15] width 47 height 13
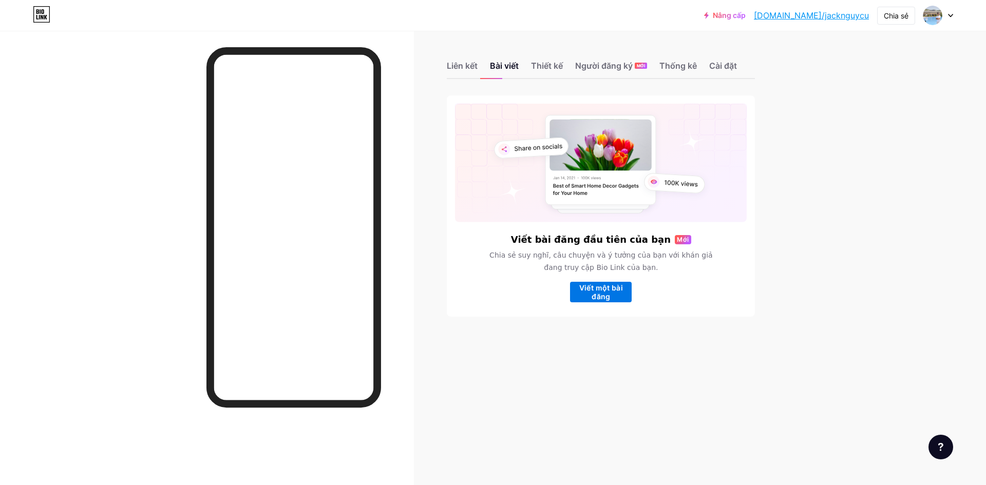
click at [478, 294] on font "Viết một bài đăng" at bounding box center [601, 291] width 44 height 17
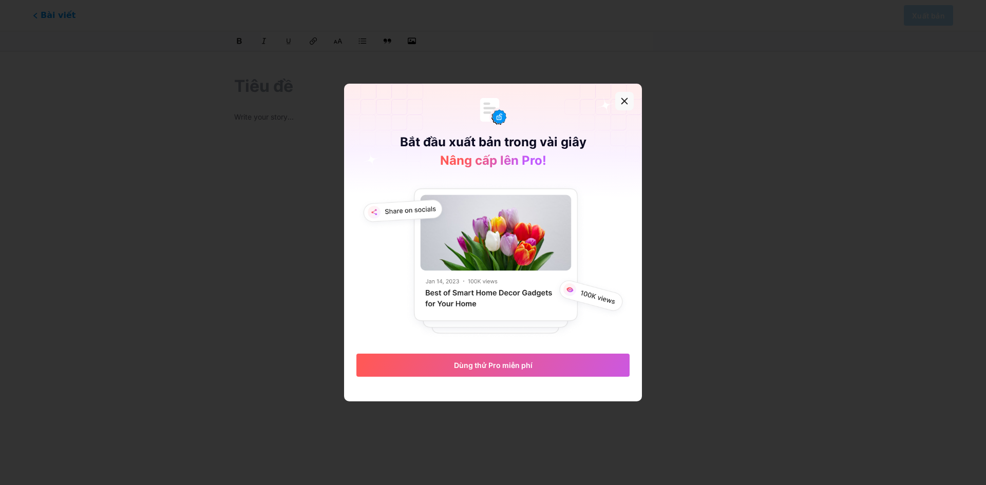
click at [478, 106] on div at bounding box center [624, 101] width 18 height 18
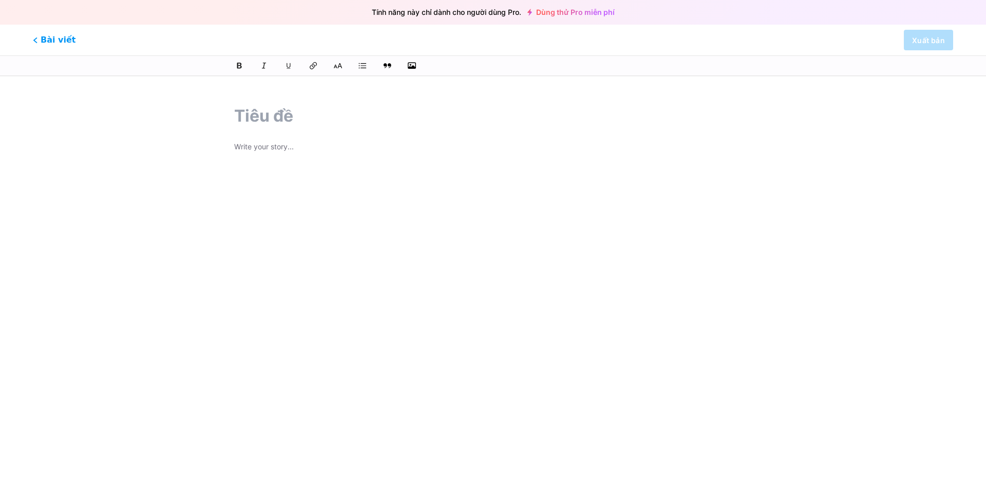
drag, startPoint x: 409, startPoint y: 152, endPoint x: 411, endPoint y: 145, distance: 7.0
click at [410, 152] on p at bounding box center [493, 148] width 518 height 14
click at [390, 125] on input "text" at bounding box center [493, 116] width 518 height 25
type input "d"
type input "đsadas"
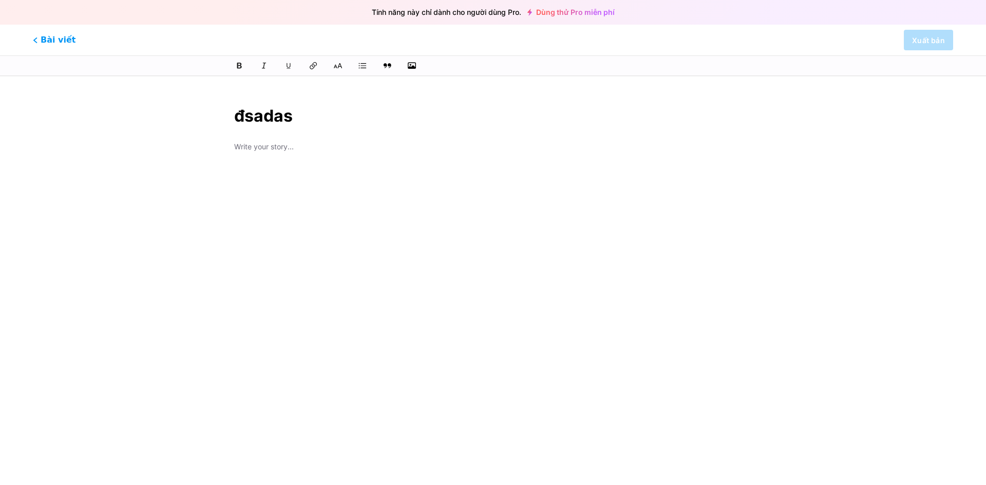
click at [431, 168] on div at bounding box center [493, 269] width 518 height 257
type input "dsadas"
click at [429, 259] on div "ádsadsad" at bounding box center [493, 294] width 518 height 257
click at [39, 37] on span "Bài viết" at bounding box center [54, 39] width 47 height 13
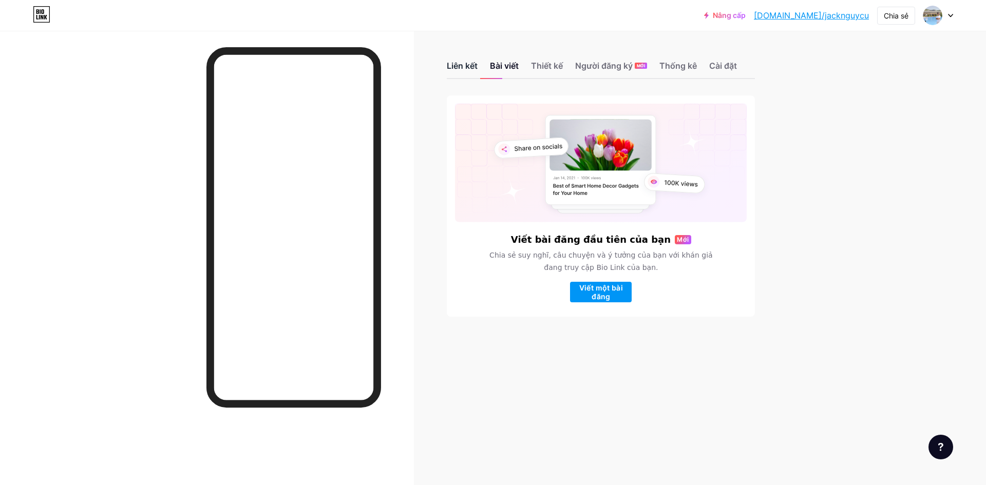
click at [454, 68] on font "Liên kết" at bounding box center [462, 66] width 31 height 10
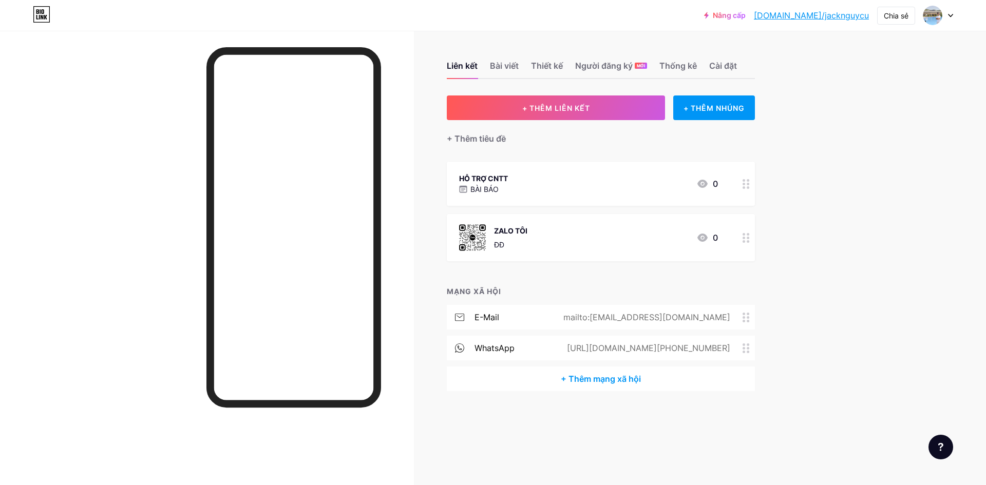
click at [478, 175] on div "HỖ TRỢ CNTT BÀI BÁO 0" at bounding box center [588, 184] width 259 height 24
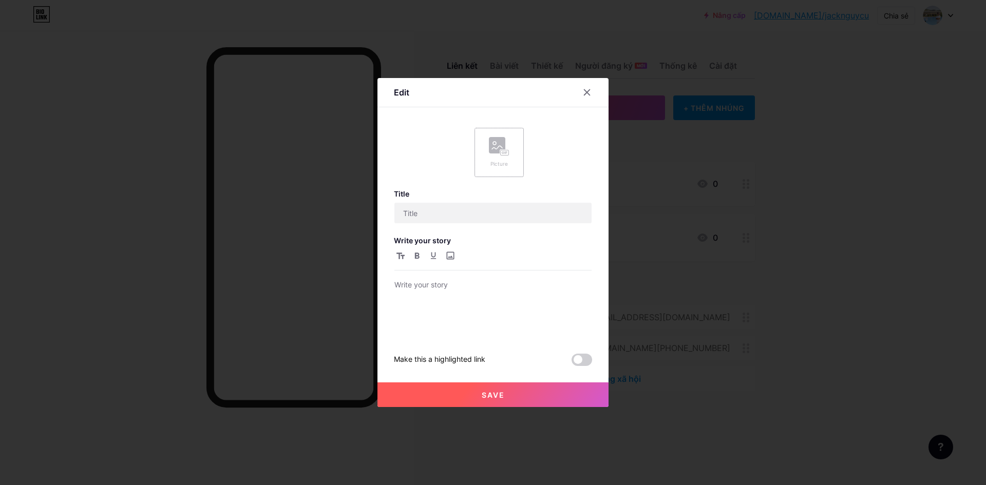
type input "IT SUPPORT"
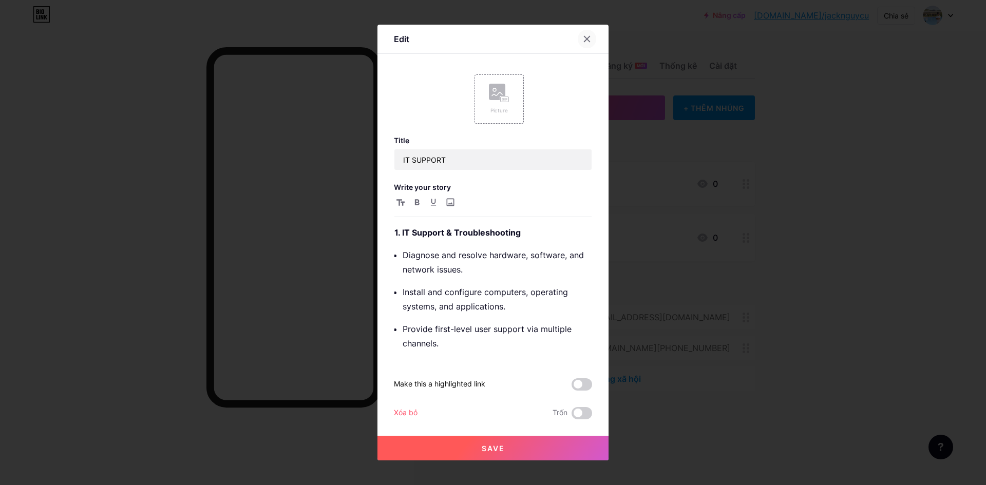
click at [478, 40] on icon at bounding box center [587, 39] width 8 height 8
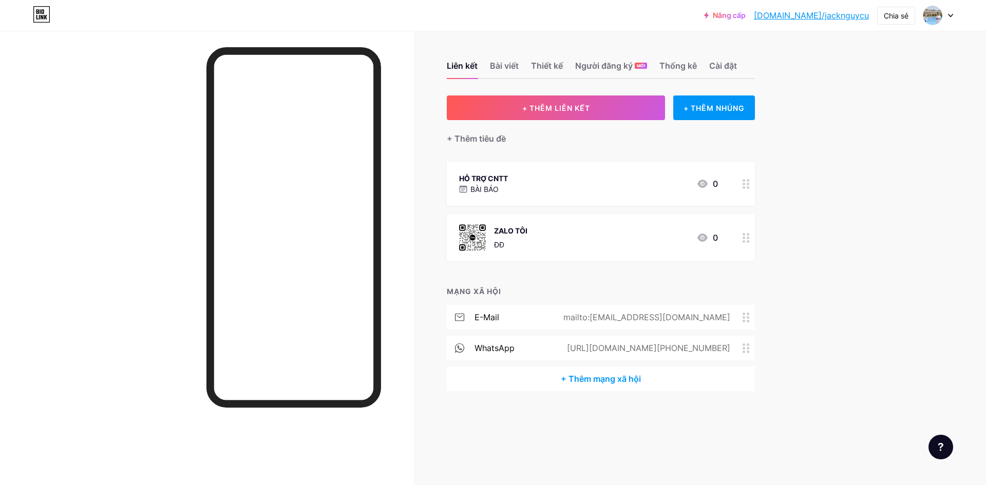
click at [478, 175] on div "Nâng cấp [DOMAIN_NAME]/jackng... [DOMAIN_NAME]/jacknguycu Chia sẻ Chuyển đổi tà…" at bounding box center [493, 242] width 986 height 485
click at [478, 189] on div "IT SUPPORT ARTICLE 0" at bounding box center [588, 184] width 259 height 24
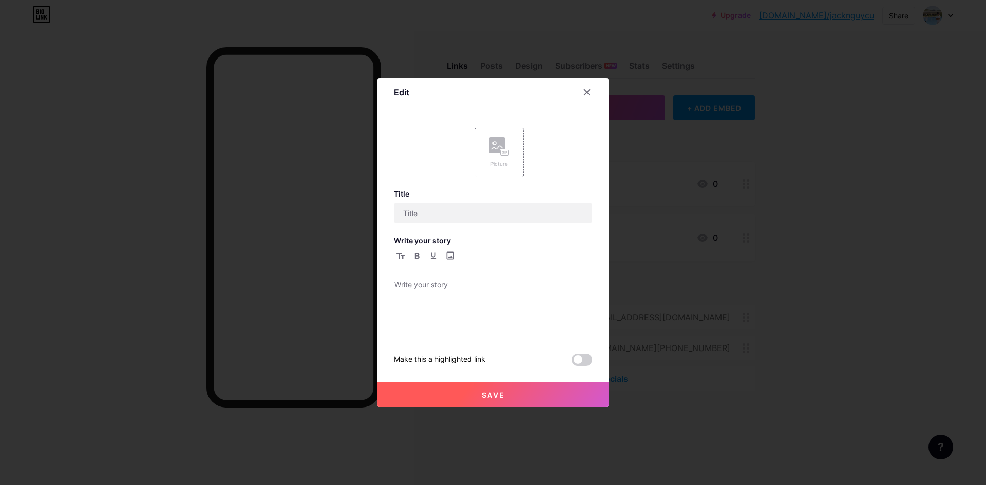
type input "IT SUPPORT"
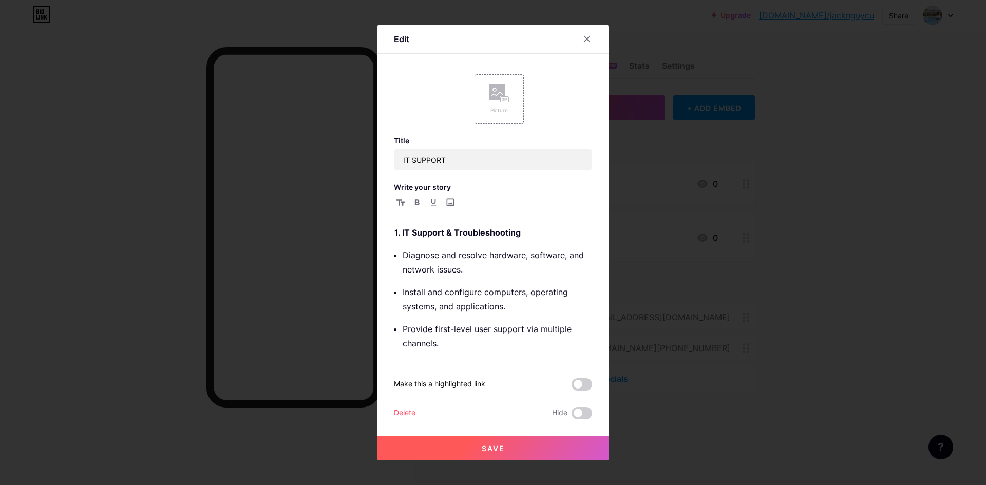
scroll to position [342, 0]
